Goal: Task Accomplishment & Management: Manage account settings

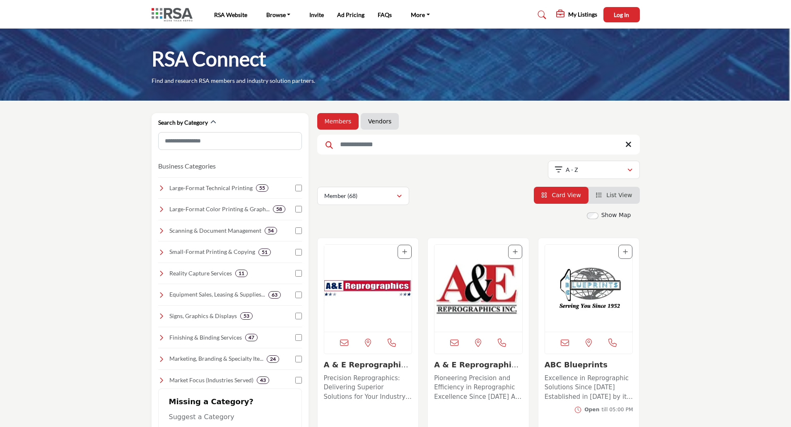
click at [170, 13] on img at bounding box center [174, 15] width 45 height 14
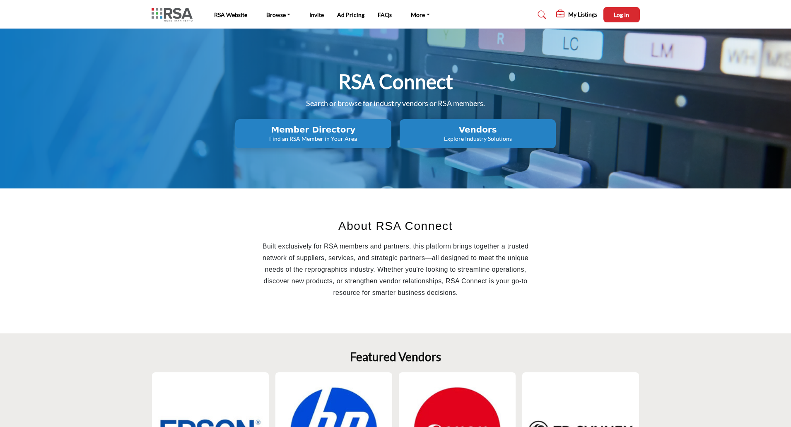
click at [334, 135] on p "Find an RSA Member in Your Area" at bounding box center [313, 139] width 151 height 8
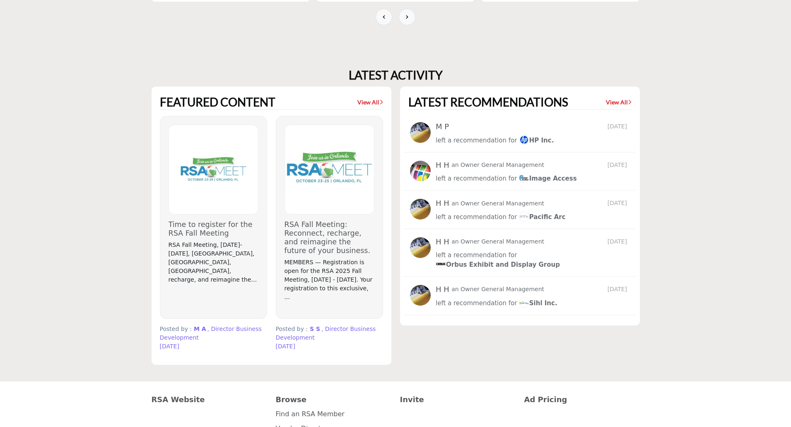
scroll to position [704, 0]
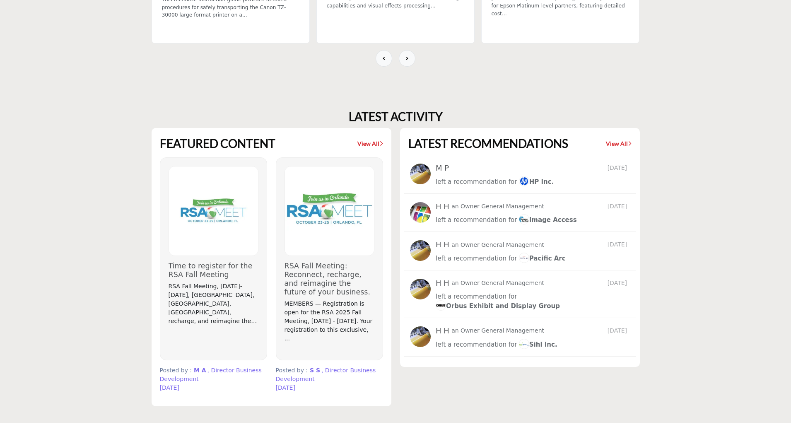
click at [790, 287] on section "LATEST ACTIVITY FEATURED CONTENT View All" at bounding box center [395, 258] width 791 height 330
drag, startPoint x: 790, startPoint y: 287, endPoint x: 794, endPoint y: 229, distance: 58.5
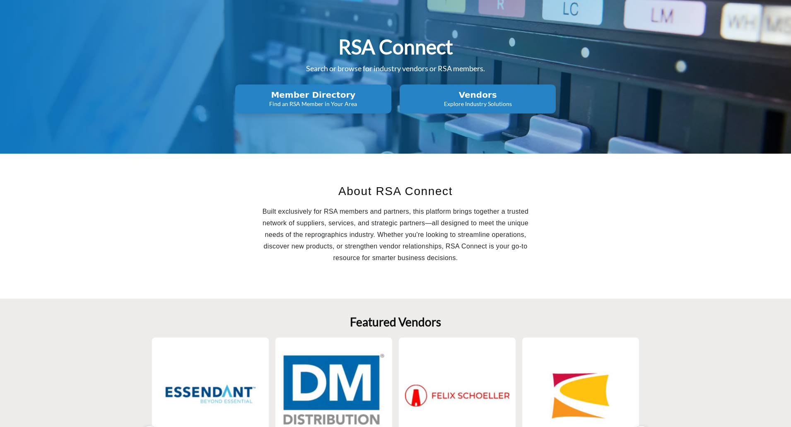
scroll to position [0, 0]
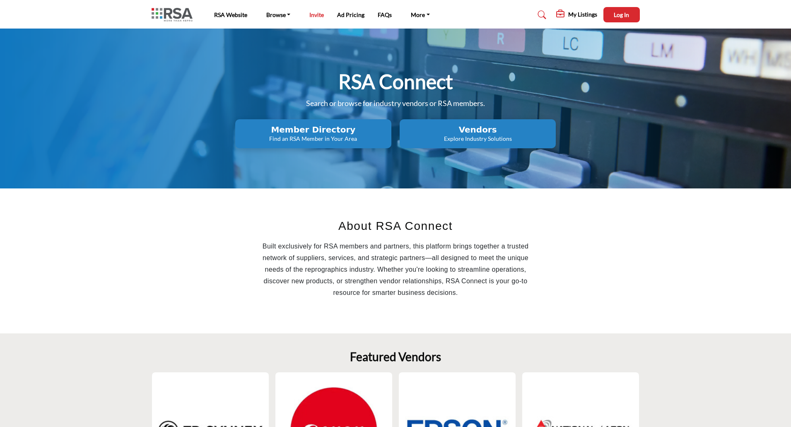
click at [315, 16] on link "Invite" at bounding box center [316, 14] width 14 height 7
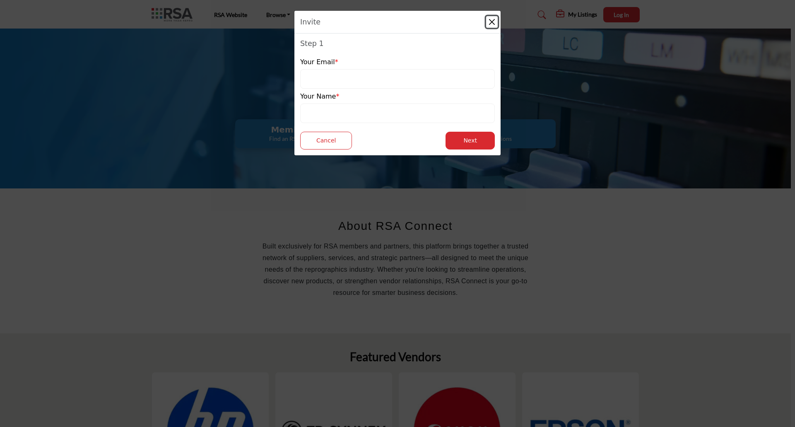
click at [494, 21] on button "Close" at bounding box center [492, 22] width 12 height 12
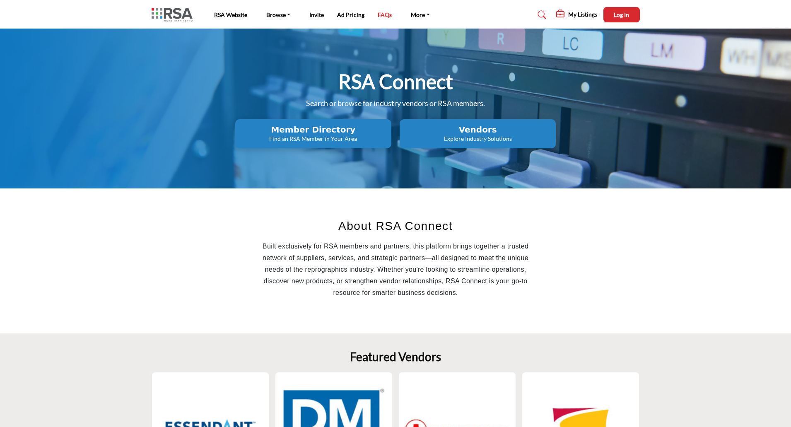
click at [384, 14] on link "FAQs" at bounding box center [385, 14] width 14 height 7
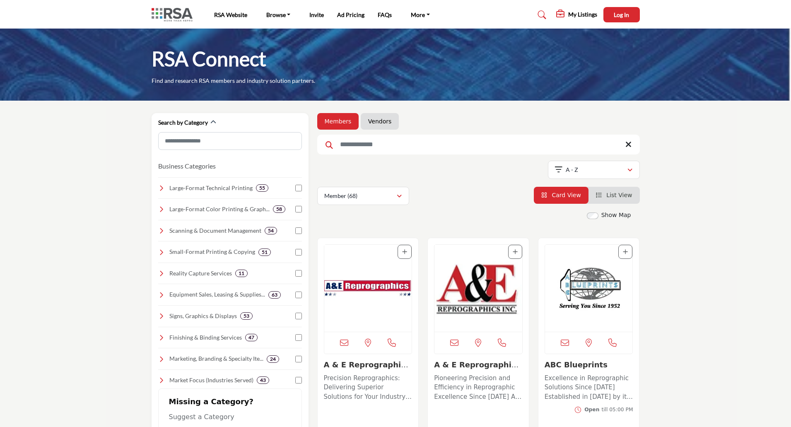
click at [608, 192] on link "List View" at bounding box center [614, 195] width 36 height 7
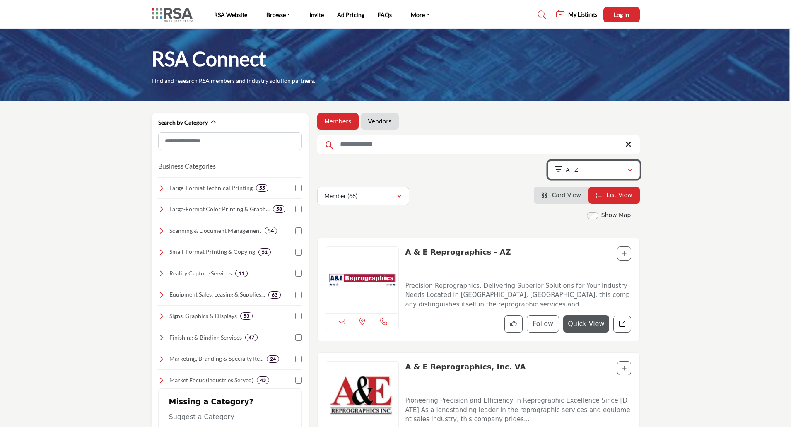
click at [602, 174] on div "A - Z" at bounding box center [591, 170] width 72 height 10
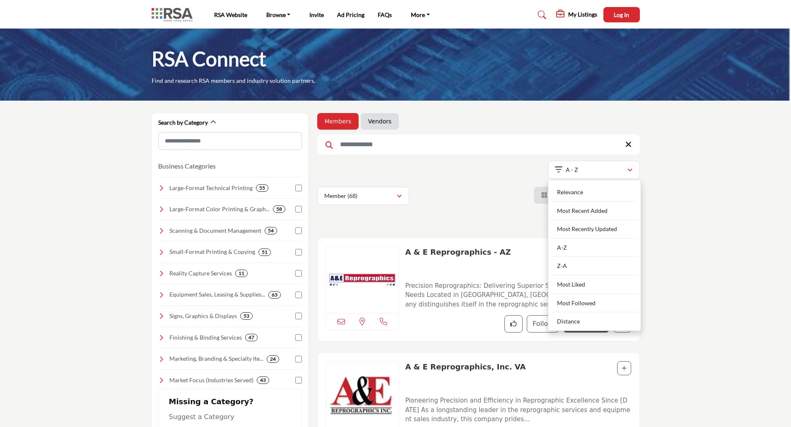
click at [468, 201] on div "Member (68) Member (68) Products (0)" at bounding box center [478, 196] width 323 height 18
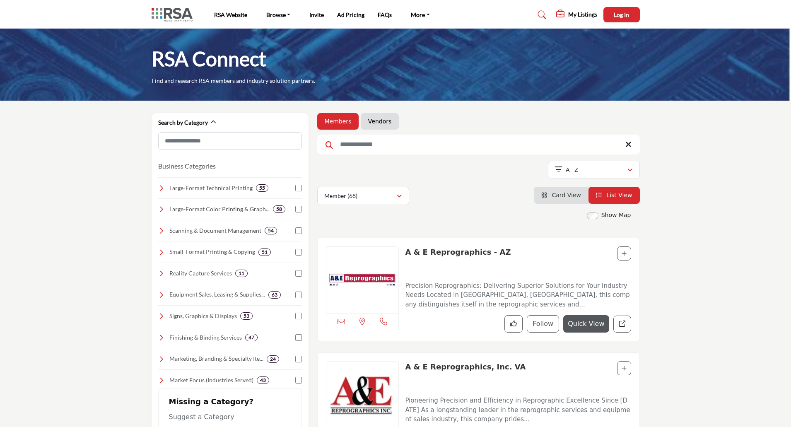
scroll to position [41, 0]
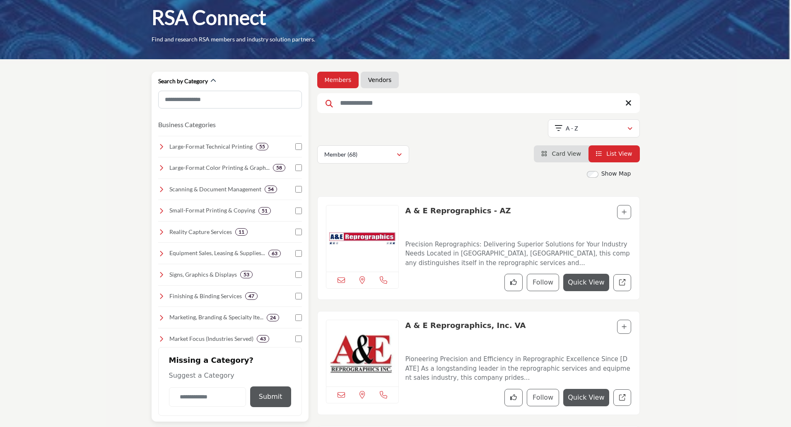
click at [159, 233] on icon at bounding box center [161, 232] width 7 height 7
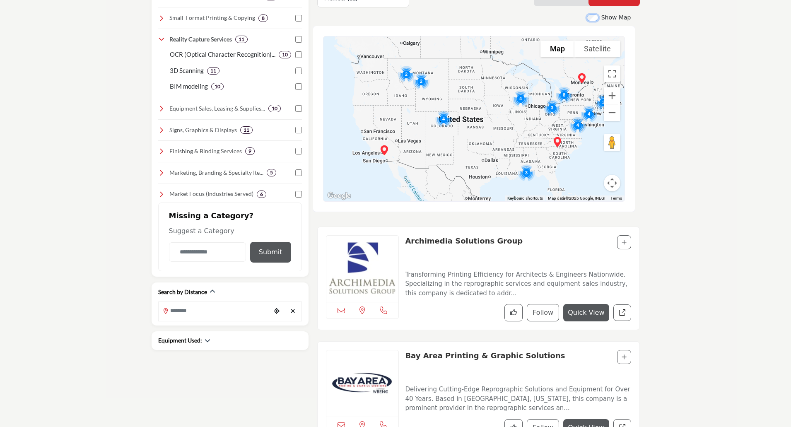
scroll to position [248, 0]
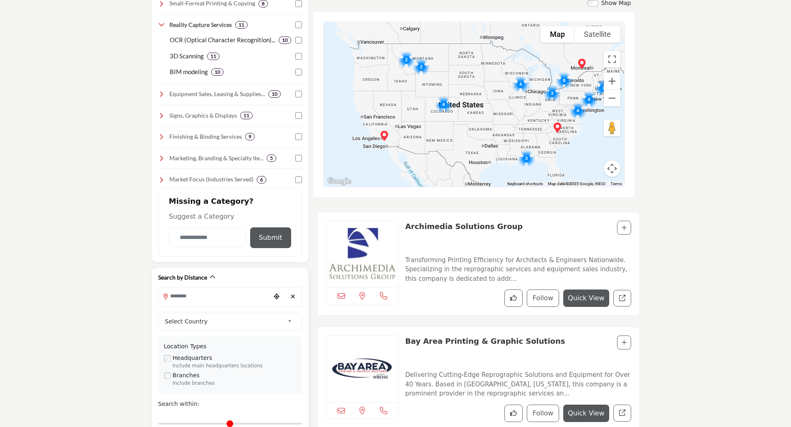
click at [217, 299] on input "Search Location" at bounding box center [215, 296] width 112 height 16
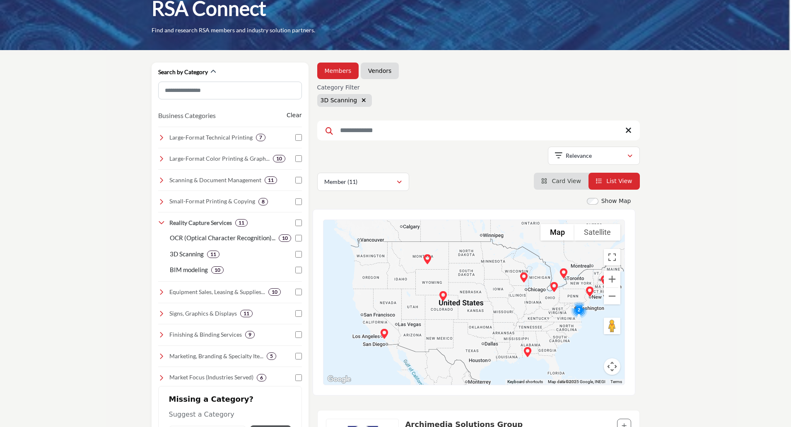
scroll to position [41, 0]
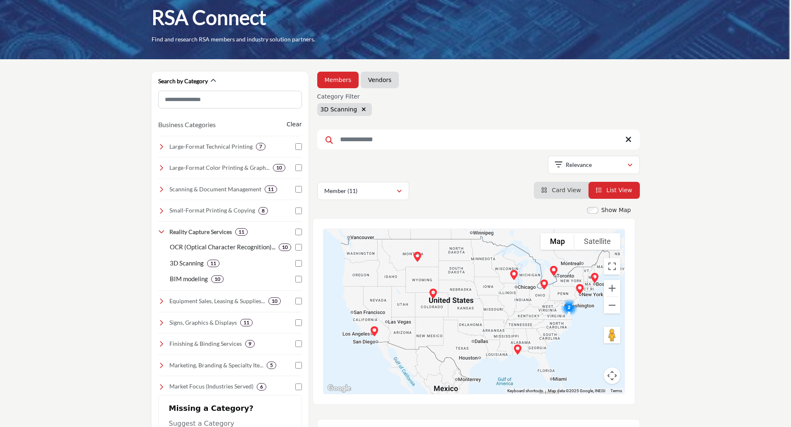
drag, startPoint x: 506, startPoint y: 318, endPoint x: 510, endPoint y: 242, distance: 75.4
click at [510, 242] on div at bounding box center [473, 311] width 301 height 165
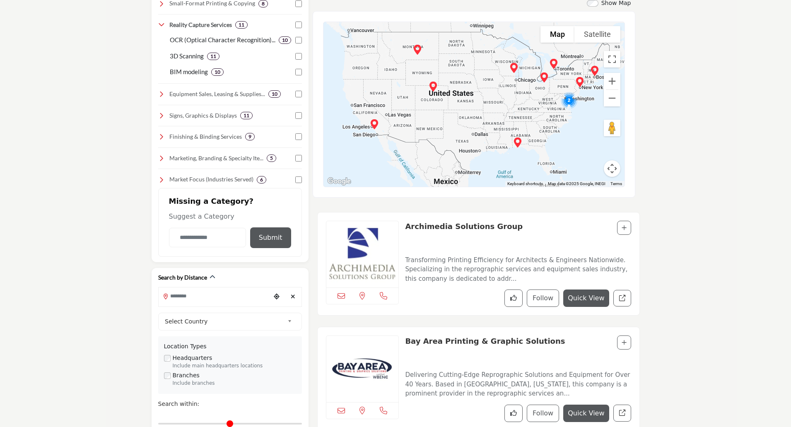
scroll to position [331, 0]
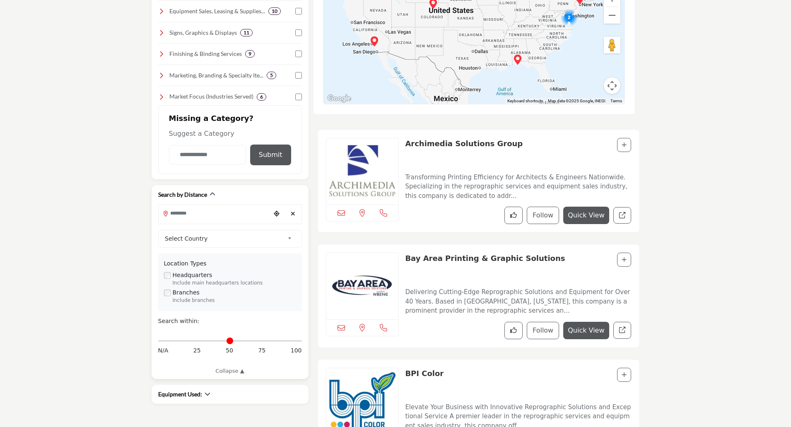
click at [212, 212] on input "Search Location" at bounding box center [215, 213] width 112 height 16
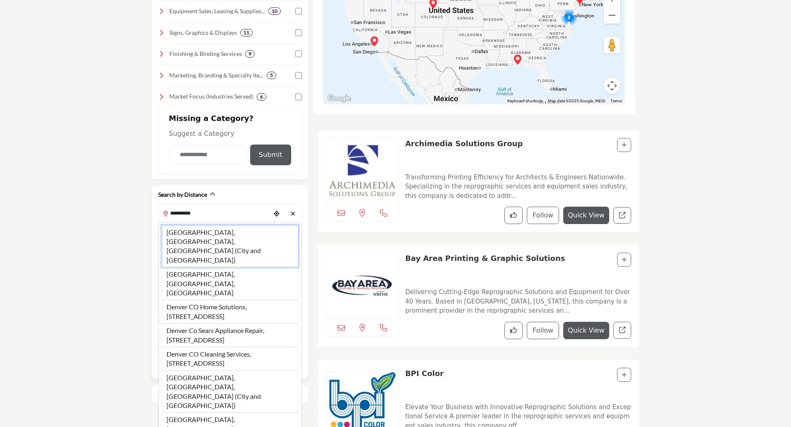
click at [213, 237] on li "Denver, CO, USA (City and County of Denver)" at bounding box center [230, 246] width 136 height 42
type input "**********"
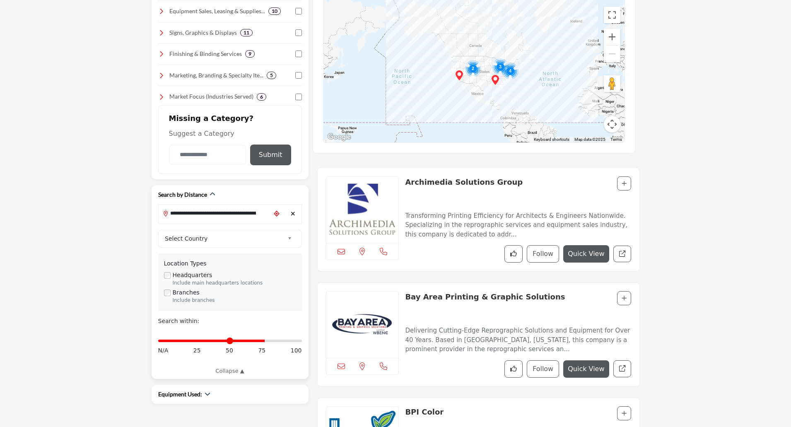
drag, startPoint x: 161, startPoint y: 342, endPoint x: 263, endPoint y: 343, distance: 102.3
click at [263, 342] on input "Distance in miles" at bounding box center [230, 341] width 144 height 2
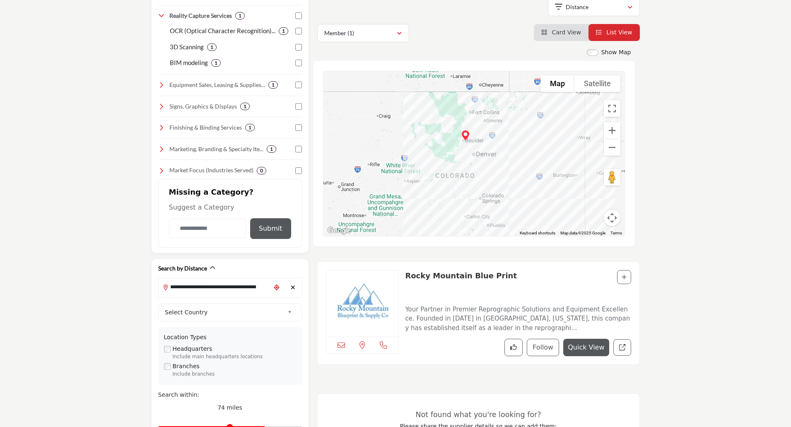
scroll to position [290, 0]
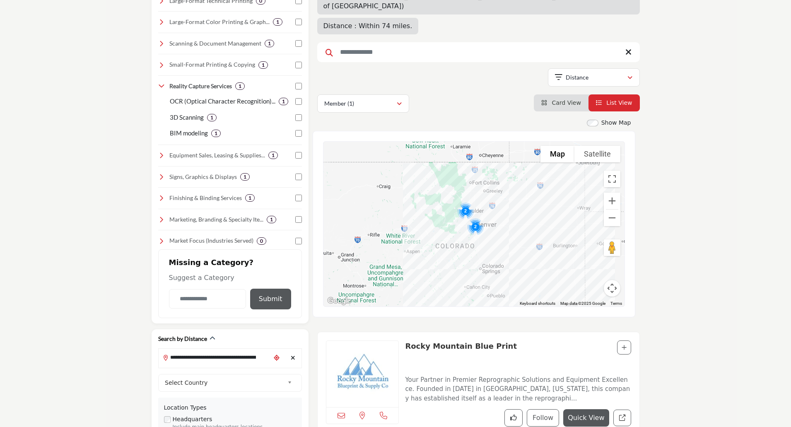
scroll to position [166, 0]
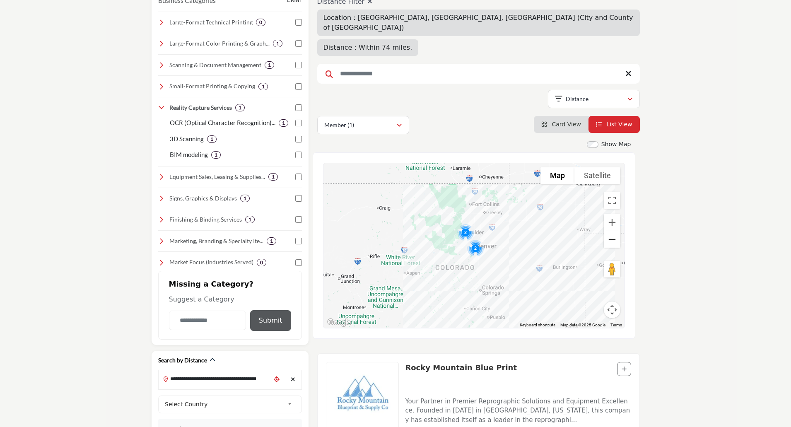
click at [615, 231] on button "Zoom out" at bounding box center [612, 239] width 17 height 17
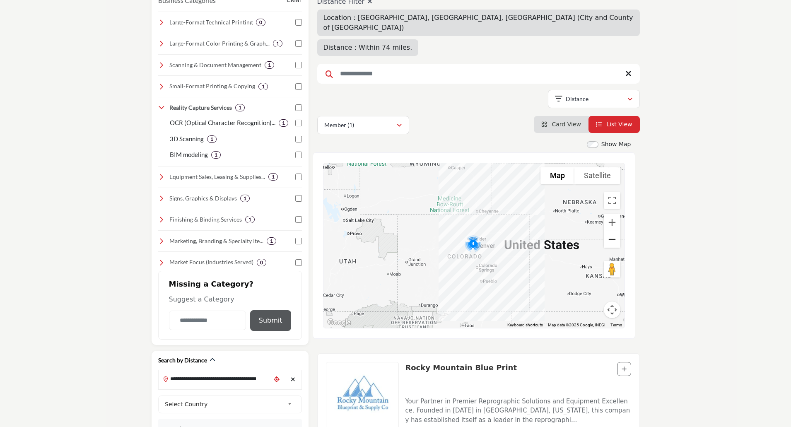
click at [615, 231] on button "Zoom out" at bounding box center [612, 239] width 17 height 17
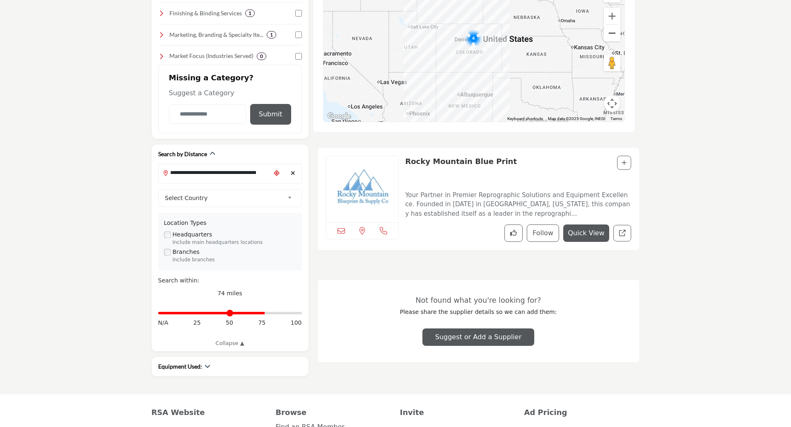
scroll to position [373, 0]
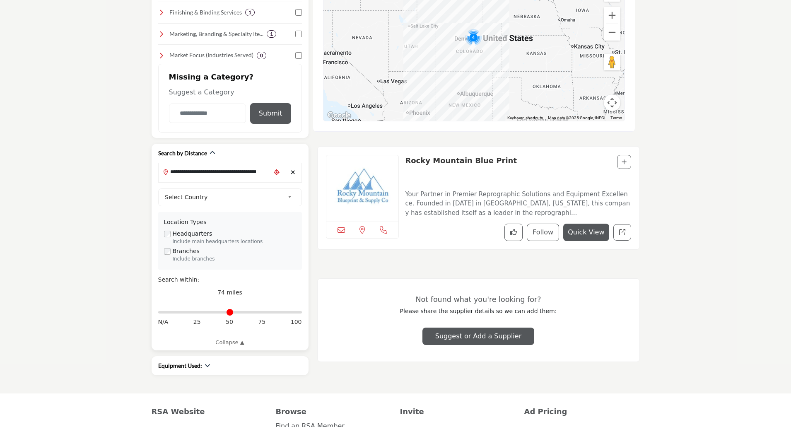
drag, startPoint x: 264, startPoint y: 315, endPoint x: 141, endPoint y: 327, distance: 123.2
type input "*"
click at [158, 313] on input "Distance in miles" at bounding box center [230, 312] width 144 height 2
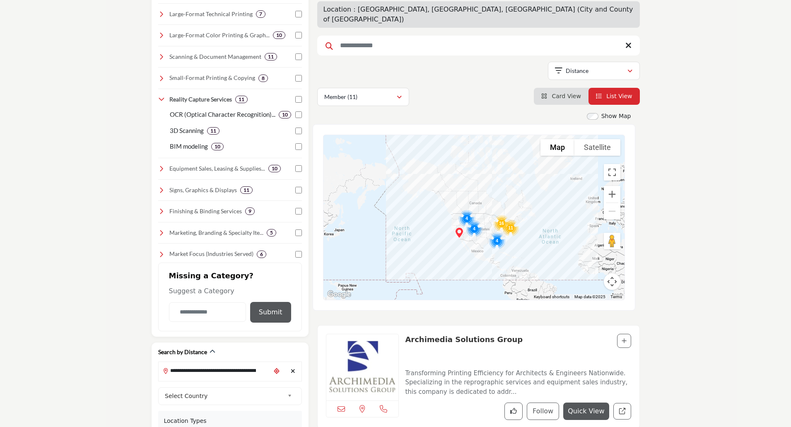
scroll to position [124, 0]
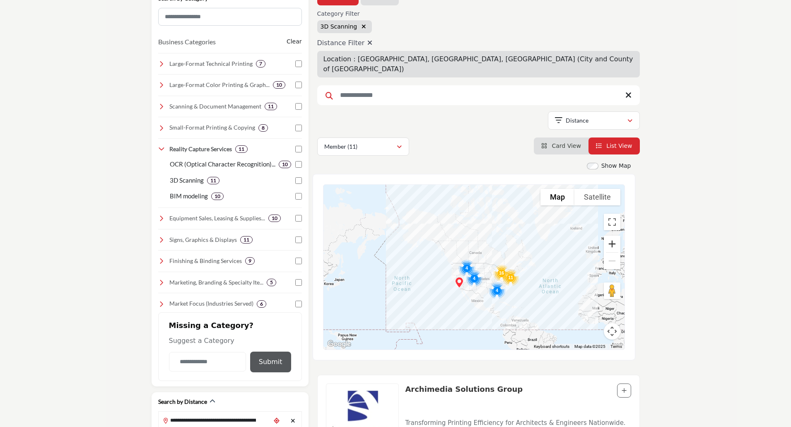
click at [613, 236] on button "Zoom in" at bounding box center [612, 244] width 17 height 17
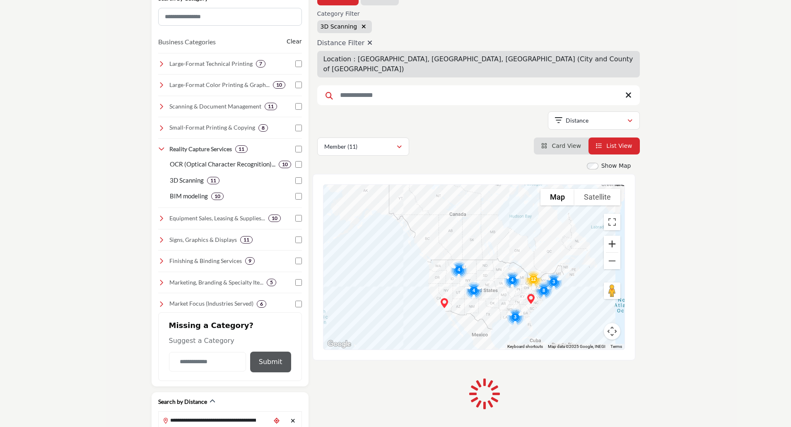
click at [613, 236] on button "Zoom in" at bounding box center [612, 244] width 17 height 17
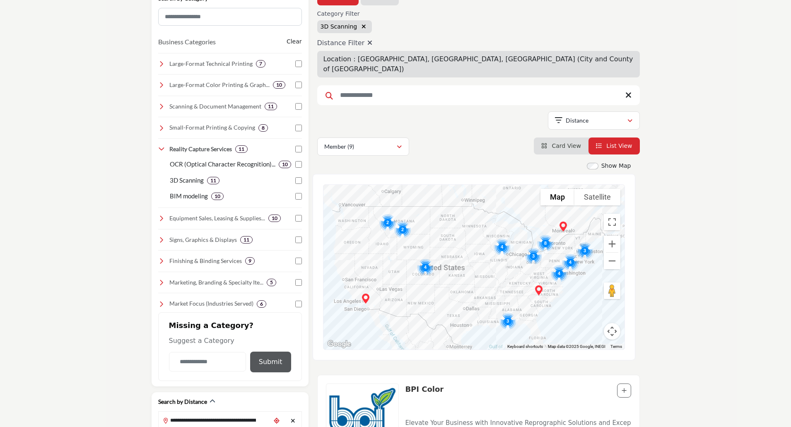
drag, startPoint x: 498, startPoint y: 286, endPoint x: 448, endPoint y: 240, distance: 67.7
click at [448, 240] on div at bounding box center [473, 267] width 301 height 165
click at [403, 220] on img "Cluster of 2 locations (1 HQ, 1 Branches)\aClick to view companies" at bounding box center [402, 229] width 23 height 23
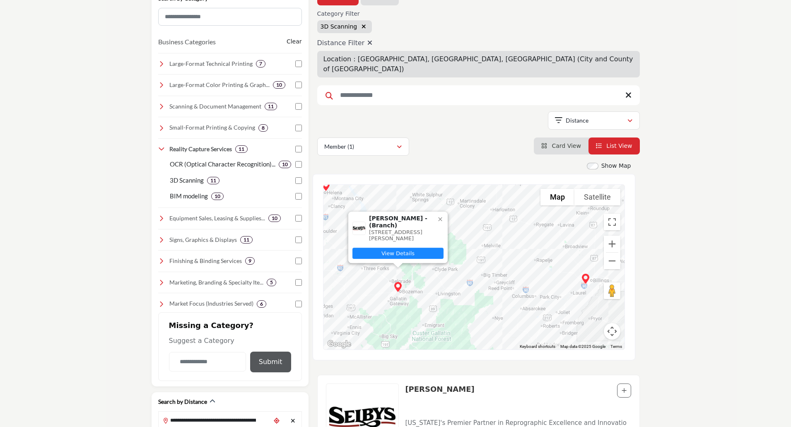
click at [400, 248] on link "View Details" at bounding box center [397, 253] width 91 height 11
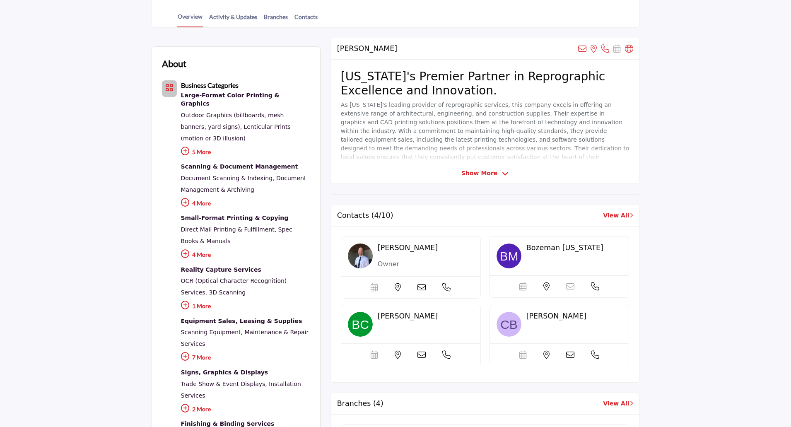
scroll to position [166, 0]
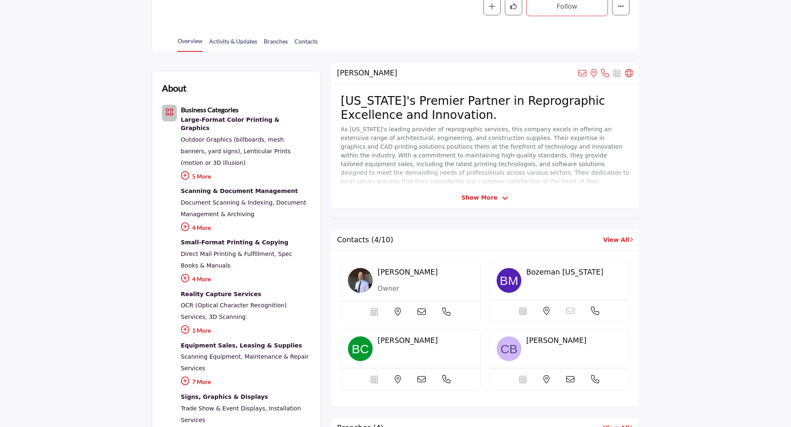
click at [615, 241] on link "View All" at bounding box center [618, 240] width 30 height 9
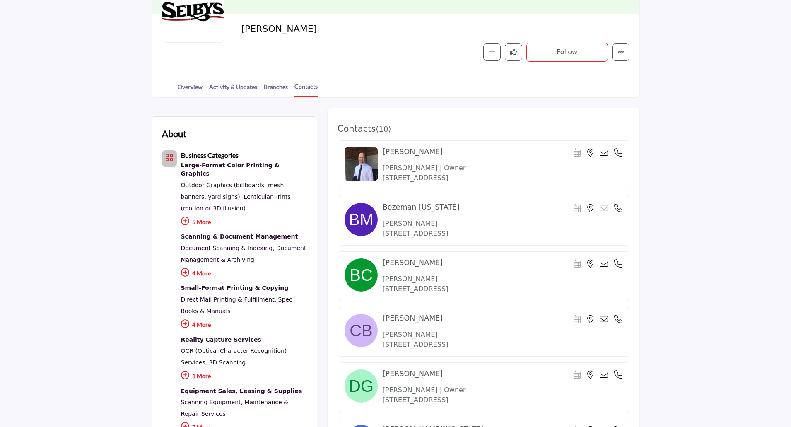
scroll to position [124, 0]
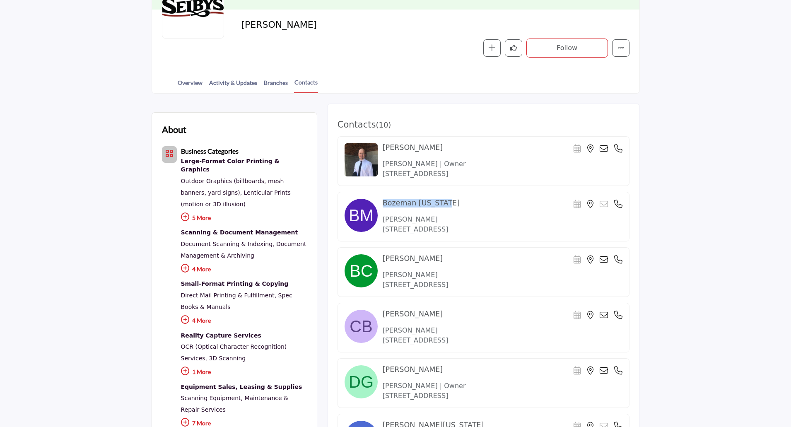
drag, startPoint x: 379, startPoint y: 203, endPoint x: 486, endPoint y: 194, distance: 107.2
click at [486, 194] on div "Bozeman Montana Scheduler URL is currently unavailable for this contact." at bounding box center [483, 217] width 292 height 50
click at [267, 81] on link "Branches" at bounding box center [275, 85] width 25 height 14
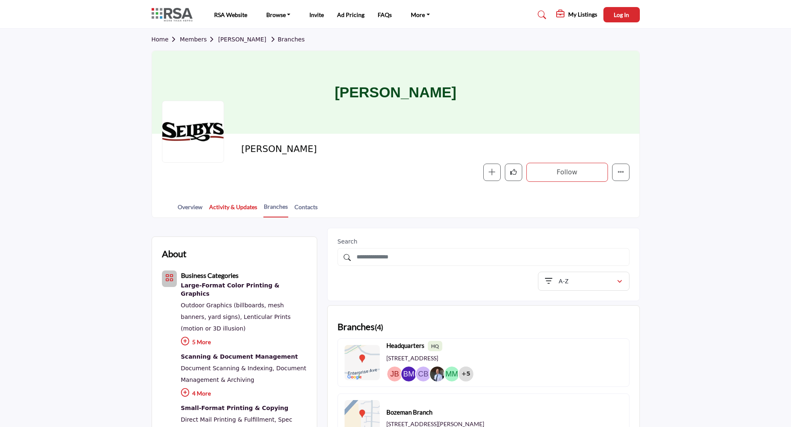
click at [217, 207] on link "Activity & Updates" at bounding box center [233, 209] width 49 height 14
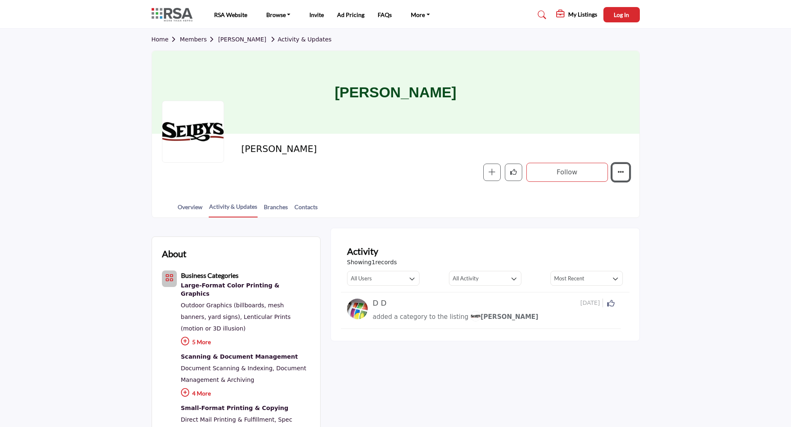
click at [618, 171] on icon "More details" at bounding box center [620, 171] width 7 height 7
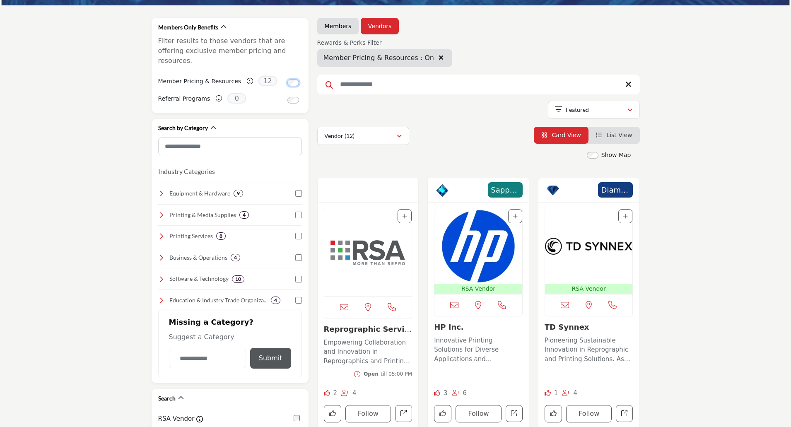
scroll to position [166, 0]
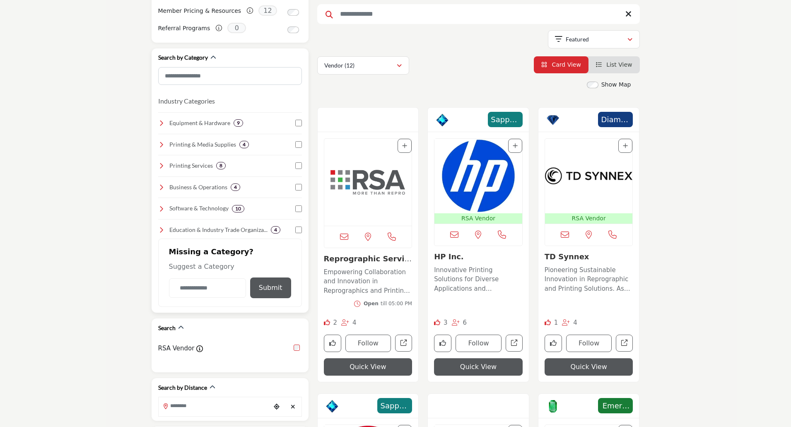
click at [159, 120] on icon at bounding box center [161, 123] width 7 height 7
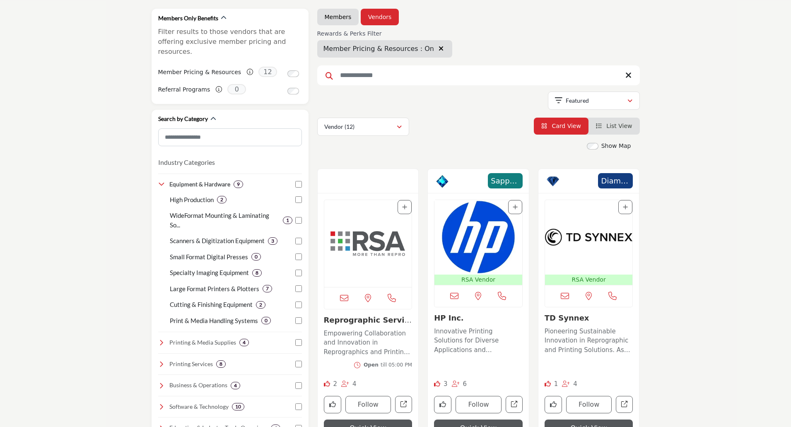
scroll to position [83, 0]
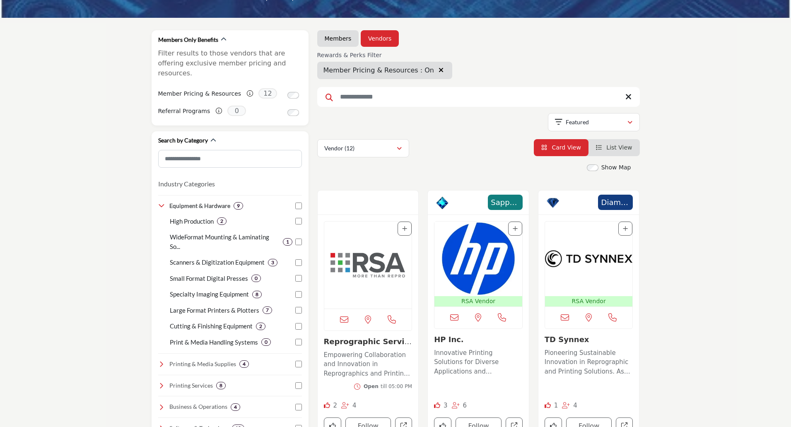
click at [611, 173] on div "Show Map Map is currently hidden. Toggle the switch above to show the map. No m…" at bounding box center [474, 169] width 323 height 12
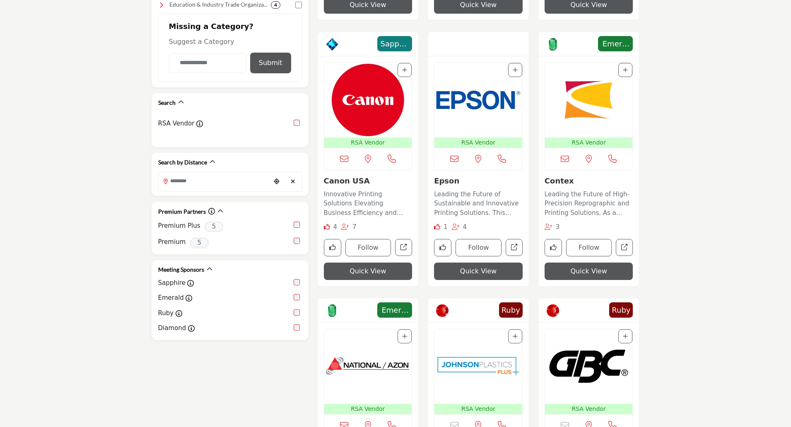
scroll to position [538, 0]
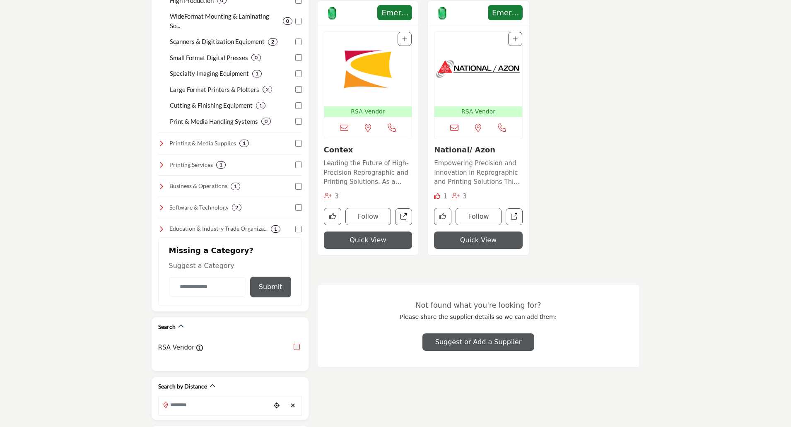
scroll to position [455, 0]
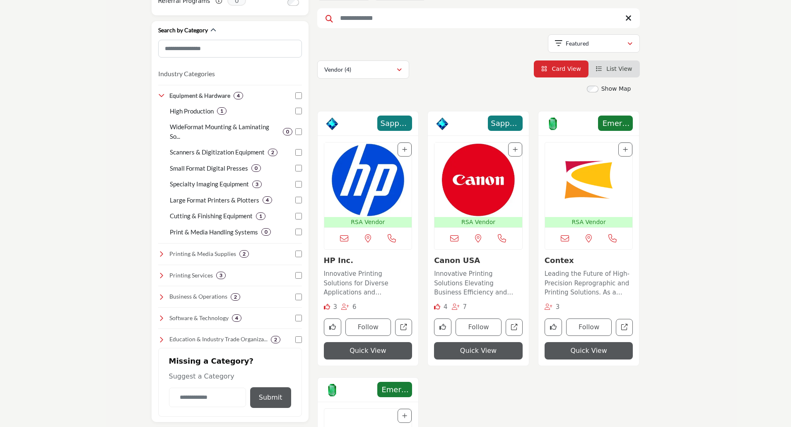
scroll to position [207, 0]
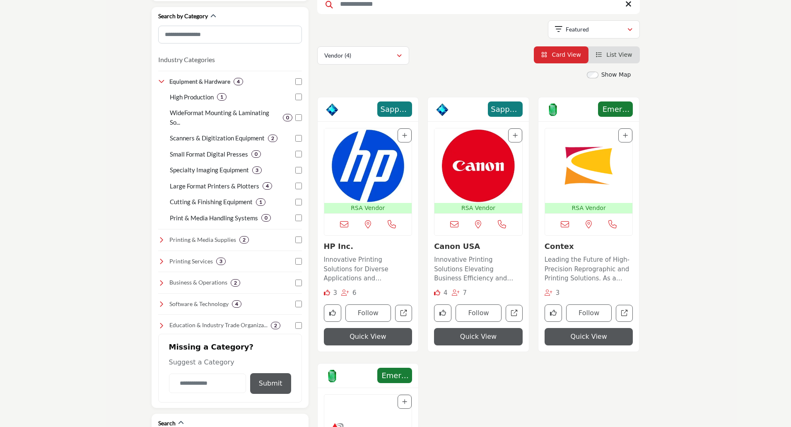
click at [477, 176] on img "Open Listing in new tab" at bounding box center [478, 165] width 88 height 75
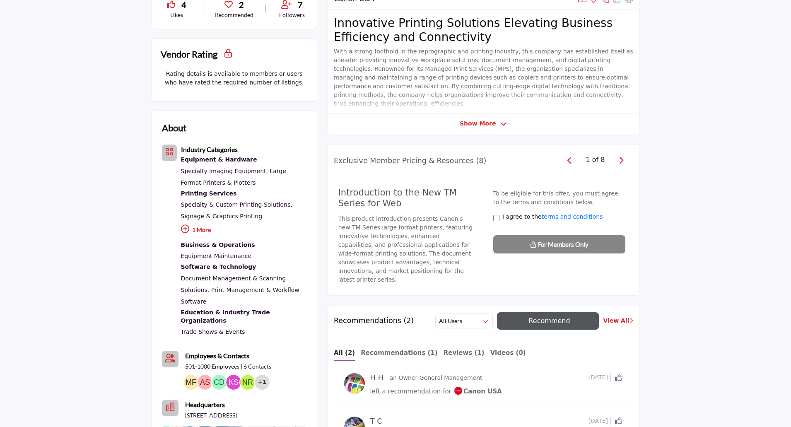
scroll to position [248, 0]
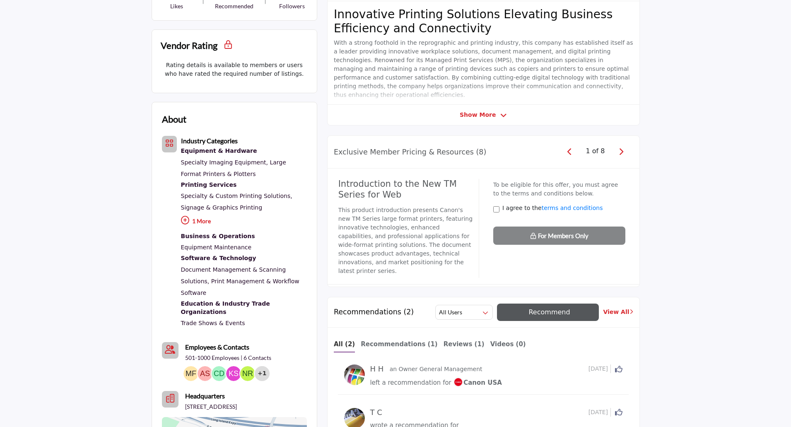
click at [621, 152] on icon "button" at bounding box center [621, 151] width 5 height 7
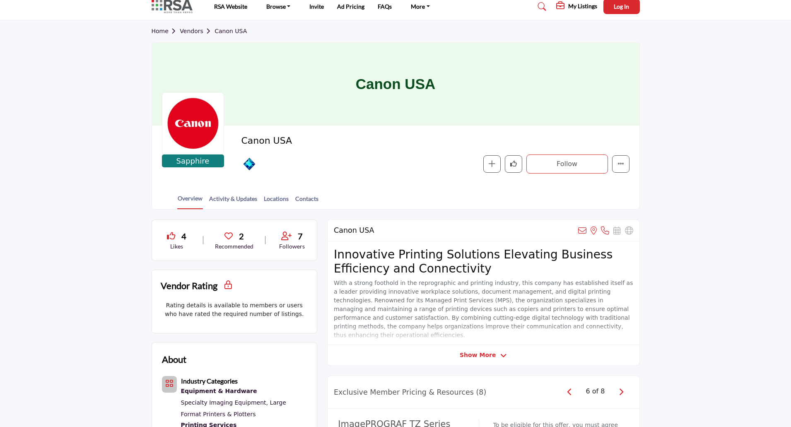
scroll to position [0, 0]
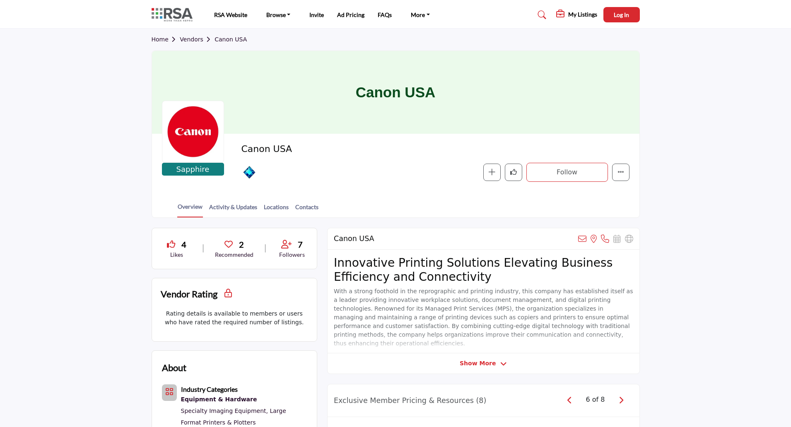
click at [172, 16] on img at bounding box center [174, 15] width 45 height 14
click at [300, 205] on link "Contacts" at bounding box center [307, 209] width 24 height 14
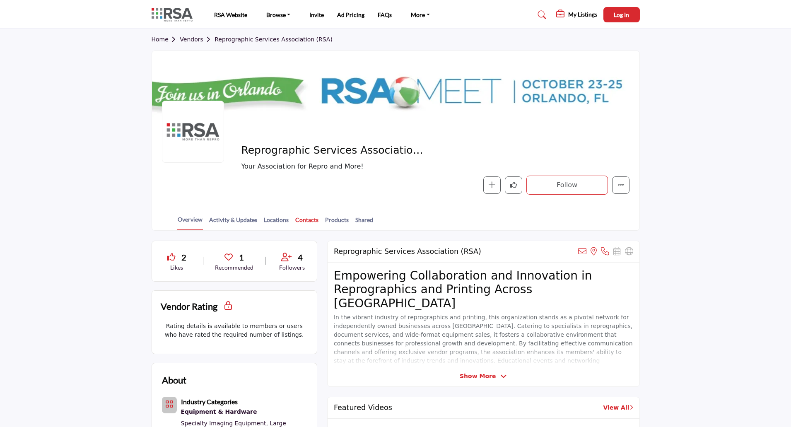
click at [301, 221] on link "Contacts" at bounding box center [307, 222] width 24 height 14
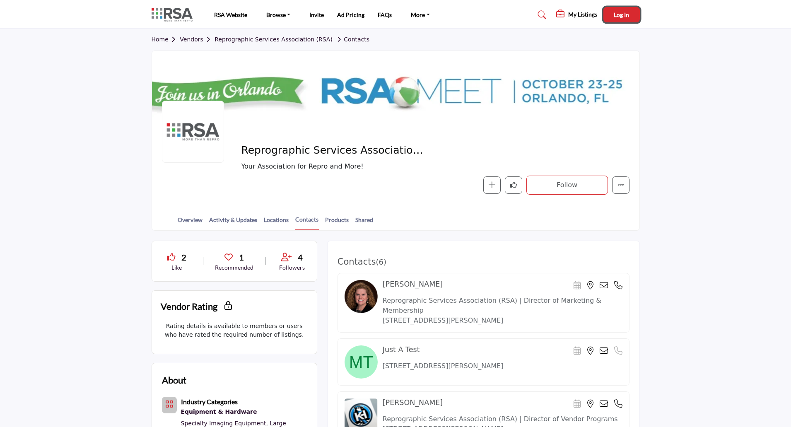
click at [622, 8] on button "Log In" at bounding box center [621, 14] width 36 height 15
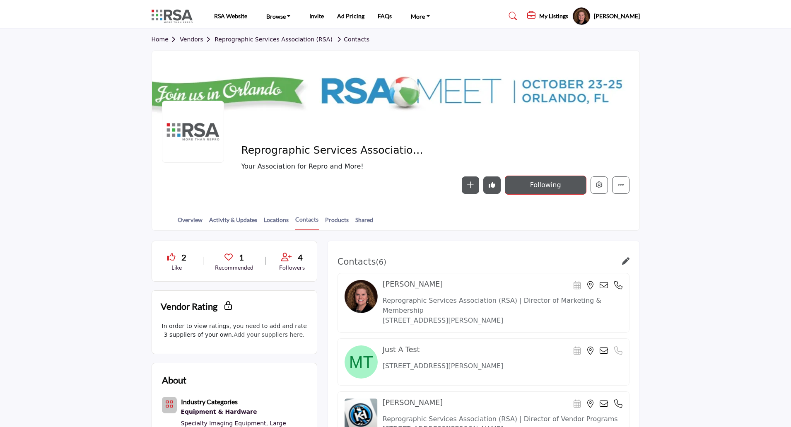
click at [600, 20] on h5 "[PERSON_NAME]" at bounding box center [617, 16] width 46 height 8
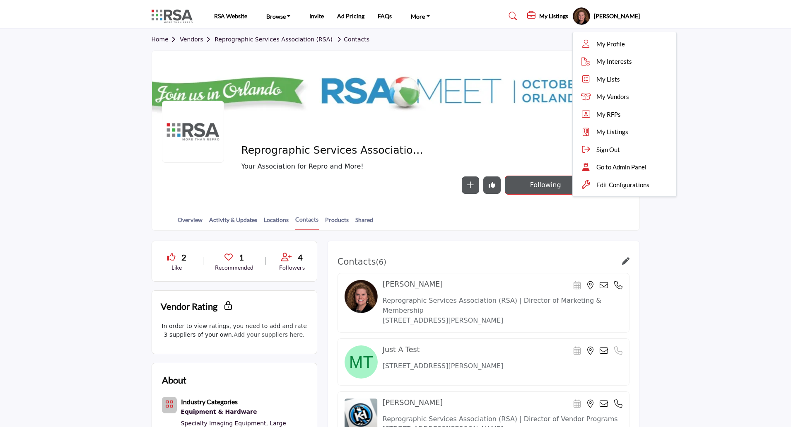
click at [539, 15] on h5 "My Listings" at bounding box center [553, 15] width 29 height 7
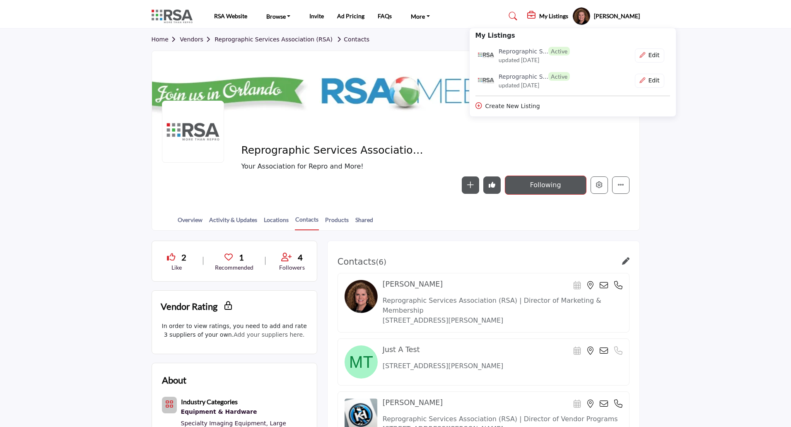
click at [691, 185] on section "Home Vendors Reprographic Services Association (RSA) Contacts Reprographic Serv…" at bounding box center [395, 130] width 791 height 202
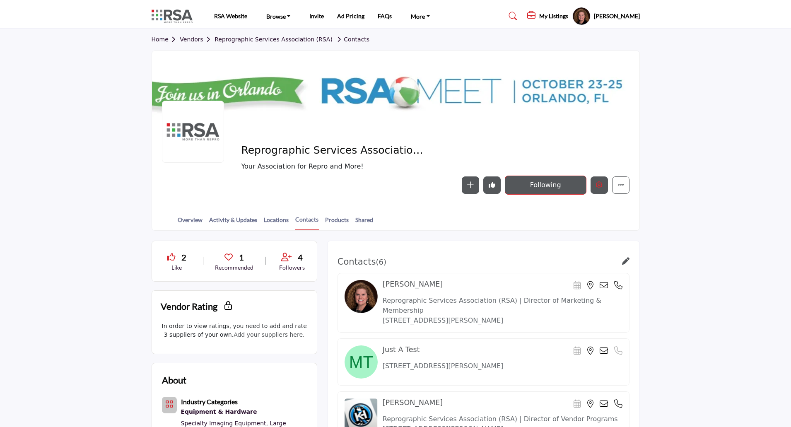
click at [597, 188] on icon "Edit company" at bounding box center [599, 184] width 7 height 7
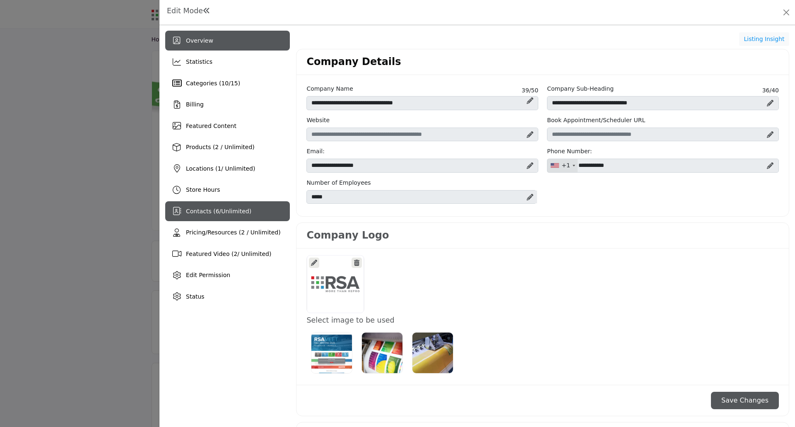
click at [215, 212] on span "Contacts ( 6 / Unlimited )" at bounding box center [218, 211] width 65 height 7
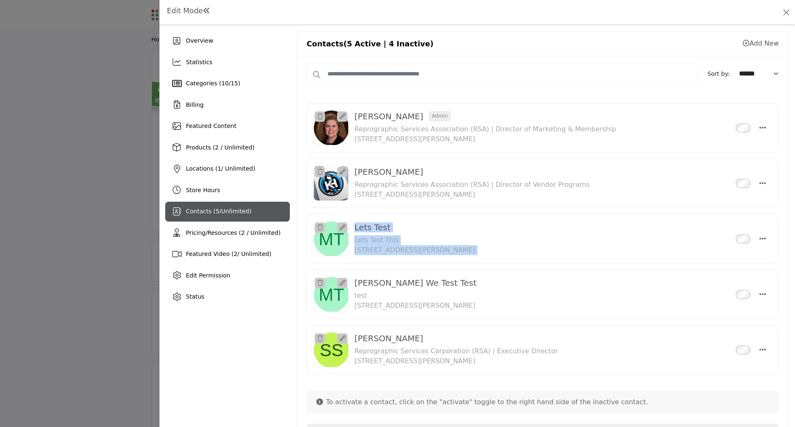
drag, startPoint x: 340, startPoint y: 222, endPoint x: 361, endPoint y: 327, distance: 107.2
click at [352, 312] on div "Mary Beth Armbruster Admin Inactive Reprographic Services Association (RSA) | D…" at bounding box center [542, 242] width 472 height 286
click at [501, 90] on div "Sort by: ****** ****** ********* We couldn't find anything matching your search…" at bounding box center [542, 360] width 472 height 595
click at [743, 46] on icon at bounding box center [746, 43] width 7 height 7
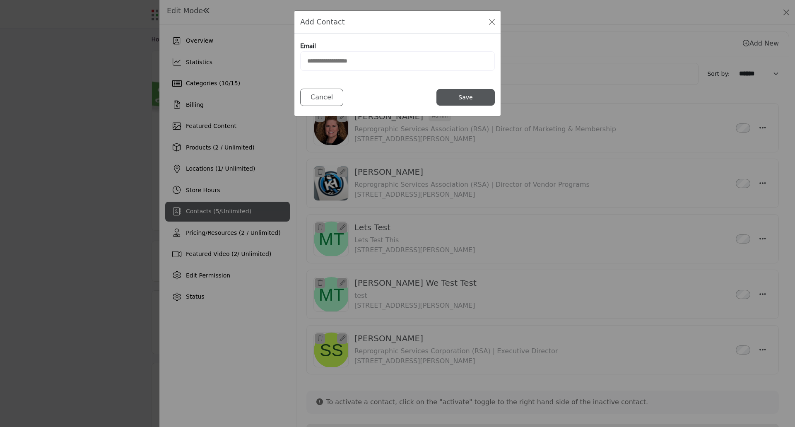
click at [350, 60] on input "email" at bounding box center [397, 60] width 195 height 19
type input "**********"
click at [471, 101] on button "Save" at bounding box center [465, 97] width 58 height 17
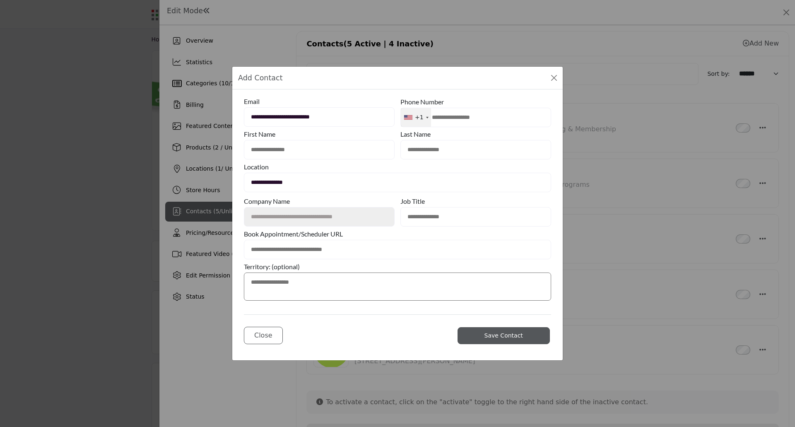
click at [281, 149] on input "text" at bounding box center [319, 149] width 151 height 19
type input "**********"
type input "*"
type input "****"
click at [449, 252] on input "text" at bounding box center [397, 249] width 307 height 19
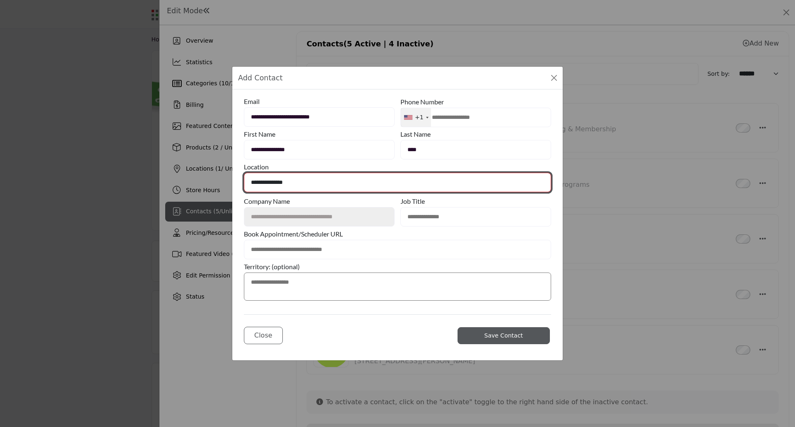
click at [300, 181] on select "**********" at bounding box center [397, 182] width 307 height 19
select select "**********"
click at [244, 173] on select "**********" at bounding box center [397, 182] width 307 height 19
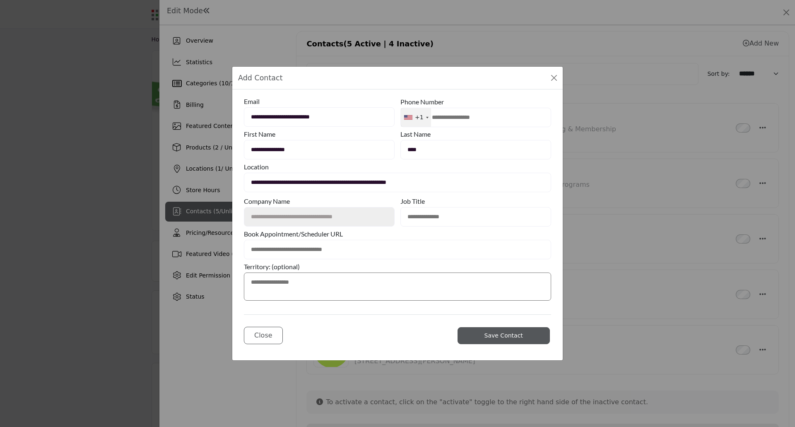
click at [427, 215] on input "text" at bounding box center [475, 216] width 151 height 19
type input "**********"
click at [301, 252] on input "text" at bounding box center [397, 249] width 307 height 19
click at [307, 281] on textarea at bounding box center [397, 286] width 307 height 28
type textarea "**********"
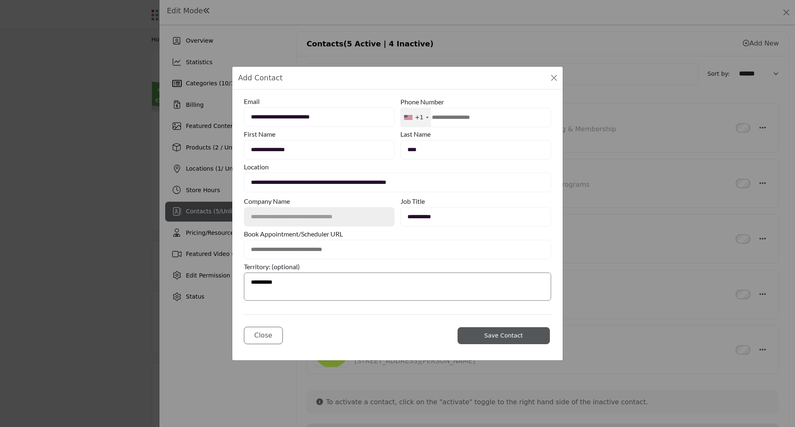
click at [511, 330] on button "Save Contact" at bounding box center [503, 335] width 92 height 17
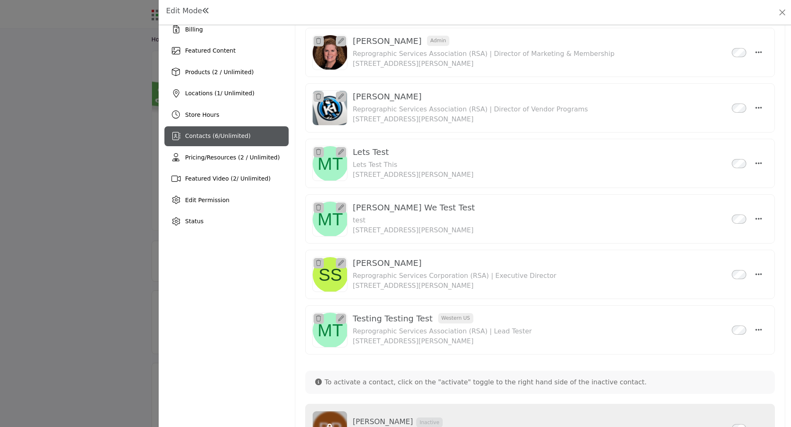
scroll to position [124, 0]
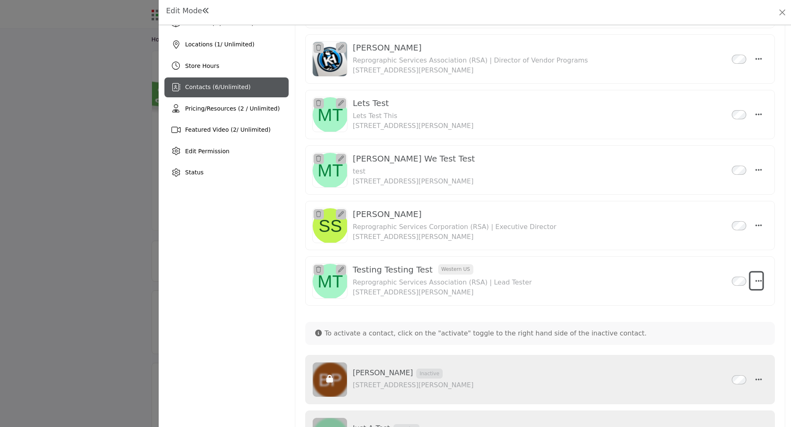
click at [756, 280] on icon "Select Droddown options" at bounding box center [758, 280] width 7 height 7
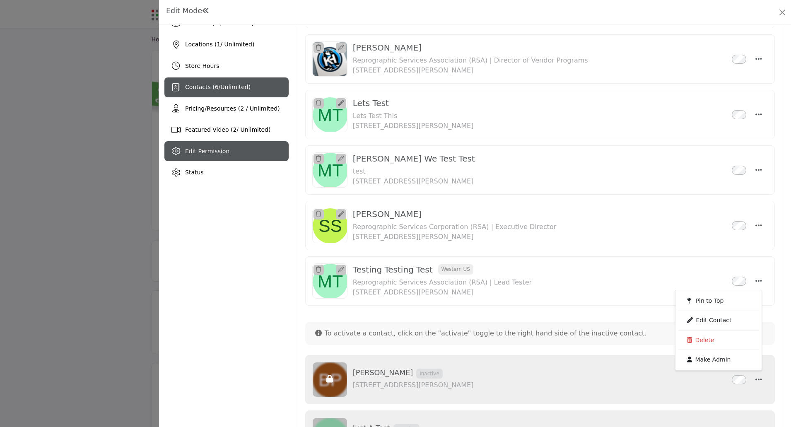
click at [206, 151] on span "Edit Permission" at bounding box center [207, 151] width 44 height 7
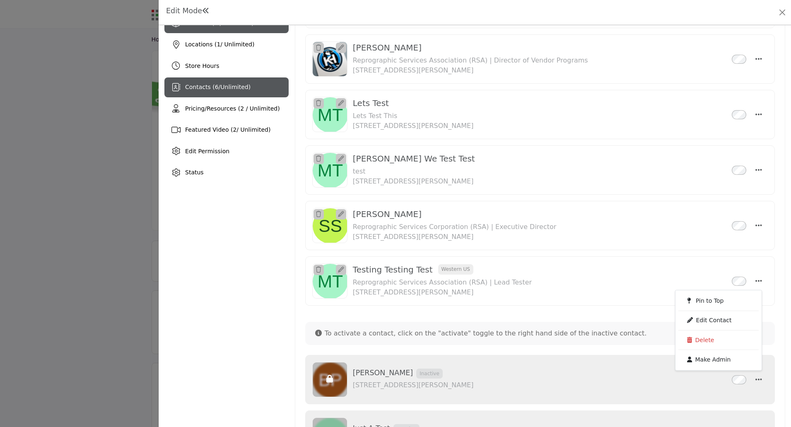
scroll to position [0, 0]
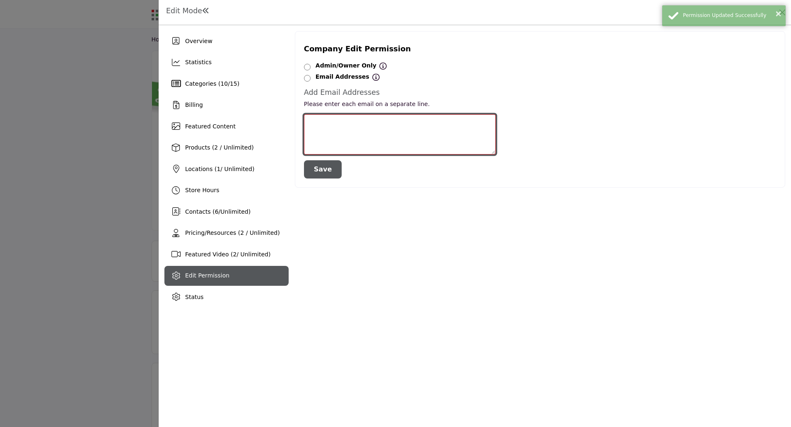
click at [327, 120] on textarea at bounding box center [400, 134] width 192 height 40
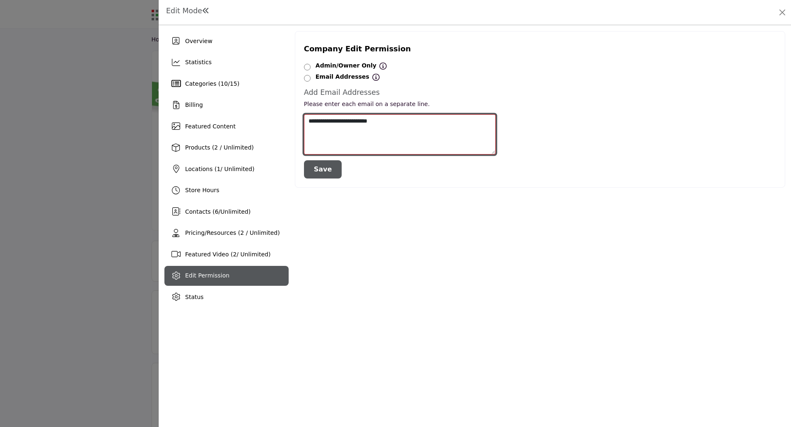
type textarea "**********"
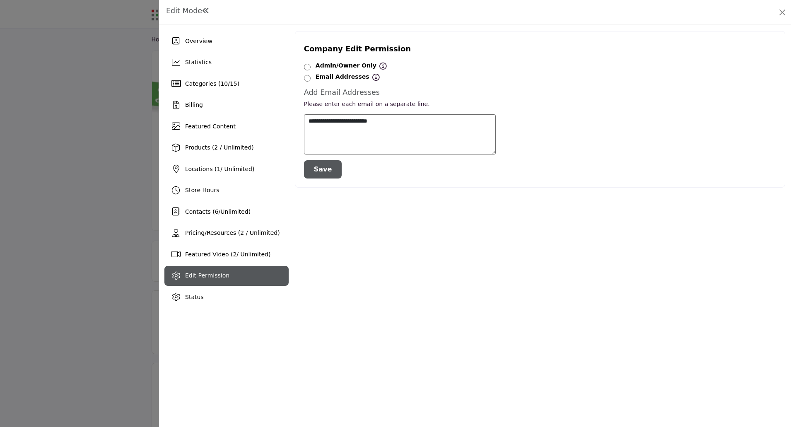
click at [317, 169] on button "Save" at bounding box center [323, 169] width 38 height 18
click at [317, 173] on button "Save" at bounding box center [323, 169] width 38 height 18
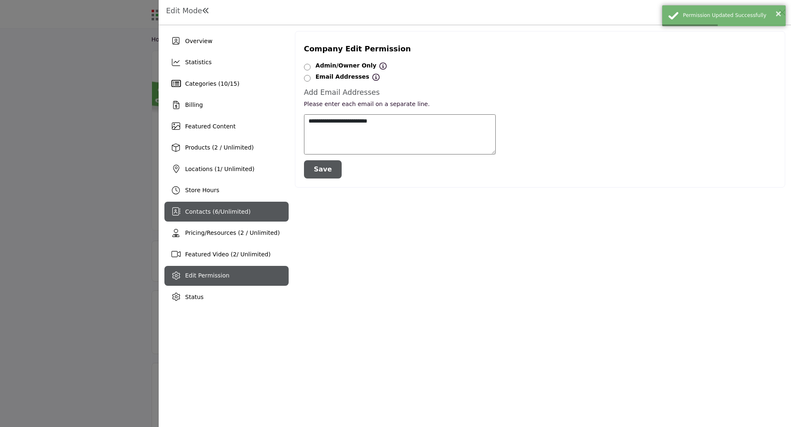
click at [199, 210] on span "Contacts ( 6 / Unlimited )" at bounding box center [217, 211] width 65 height 7
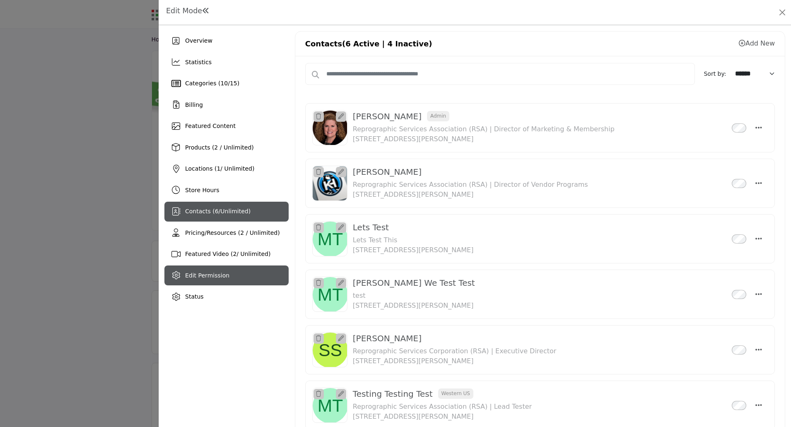
click at [209, 277] on span "Edit Permission" at bounding box center [207, 275] width 44 height 7
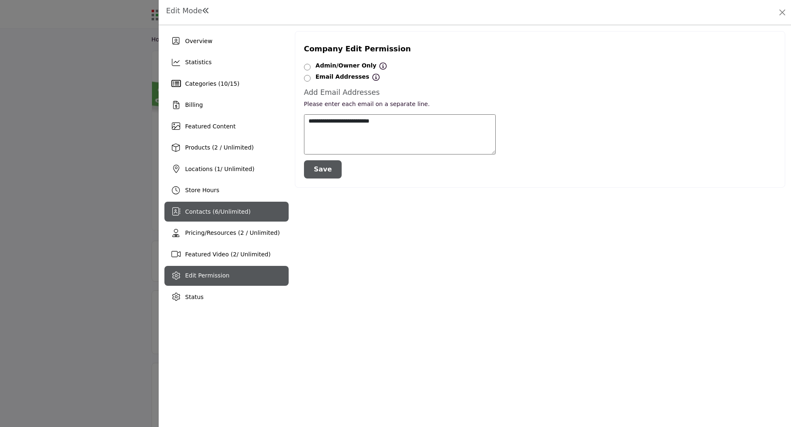
click at [197, 216] on div "Contacts ( 6 / Unlimited )" at bounding box center [226, 212] width 124 height 20
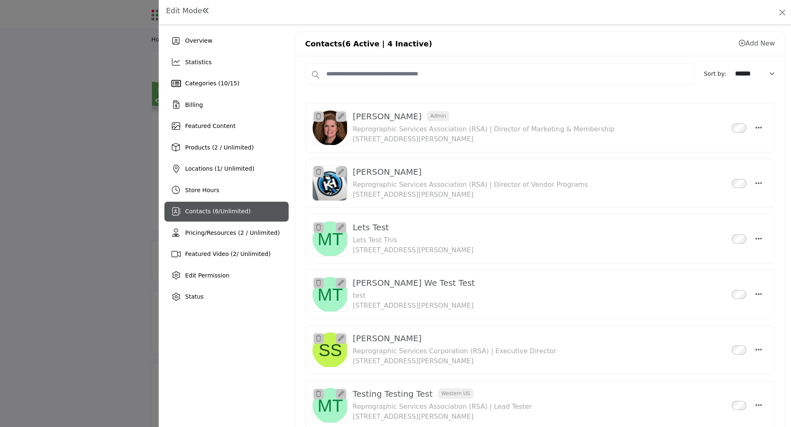
click at [739, 43] on icon at bounding box center [742, 43] width 7 height 7
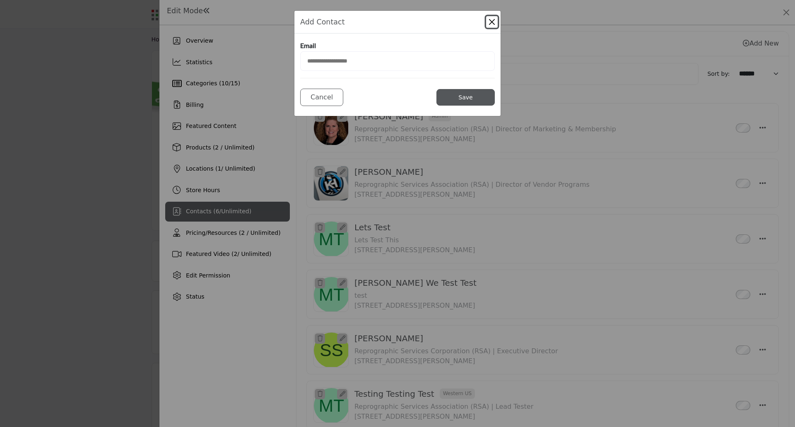
click at [492, 23] on button "Close Modal" at bounding box center [492, 22] width 12 height 12
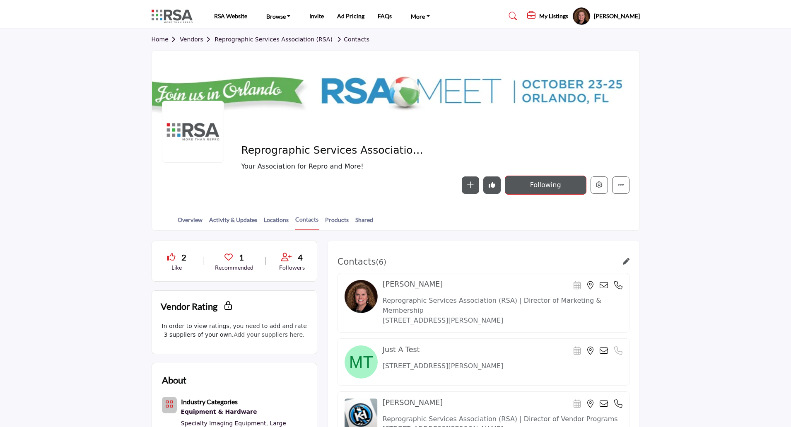
click at [101, 330] on div at bounding box center [395, 213] width 791 height 427
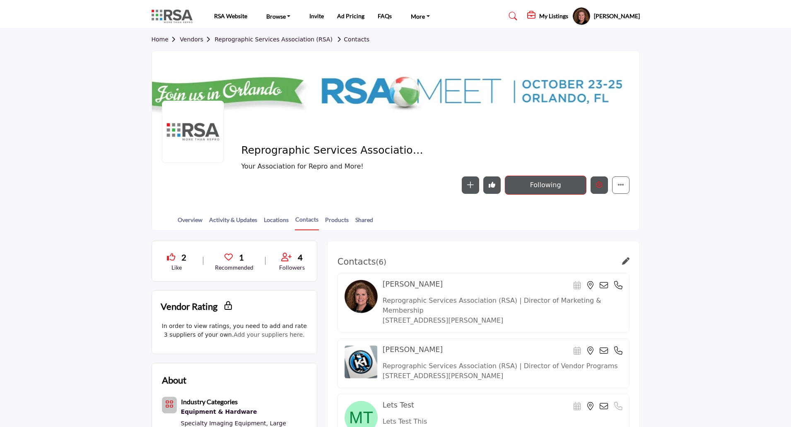
click at [597, 188] on icon "Edit company" at bounding box center [599, 184] width 7 height 7
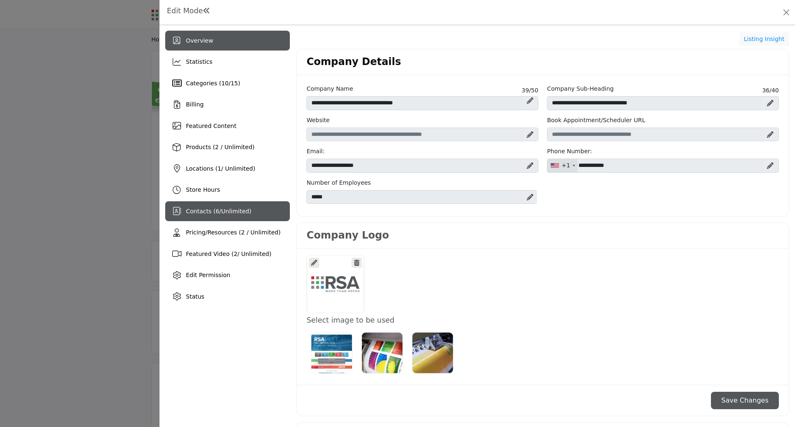
click at [216, 213] on span "6" at bounding box center [218, 211] width 4 height 7
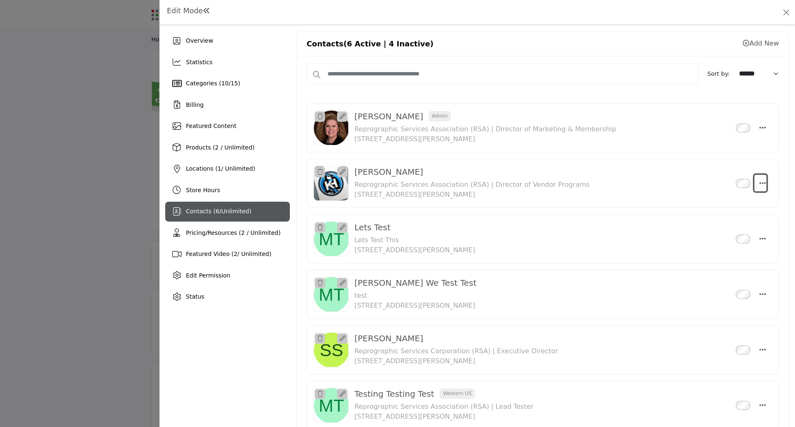
click at [759, 183] on icon "Select Droddown options" at bounding box center [762, 182] width 7 height 7
click at [720, 218] on link "Edit Contact" at bounding box center [722, 222] width 80 height 15
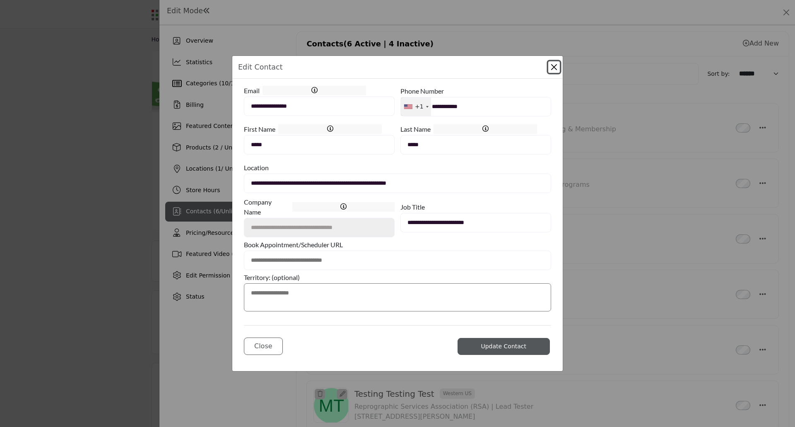
click at [554, 66] on button "Close Modal" at bounding box center [554, 67] width 12 height 12
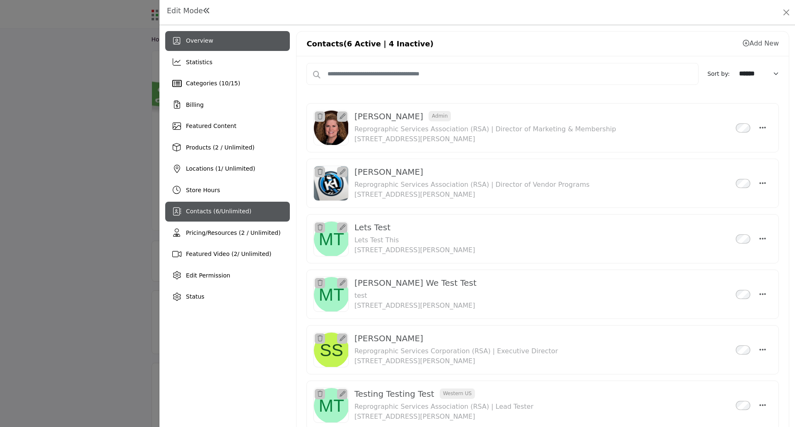
click at [242, 39] on div "Overview" at bounding box center [227, 41] width 125 height 20
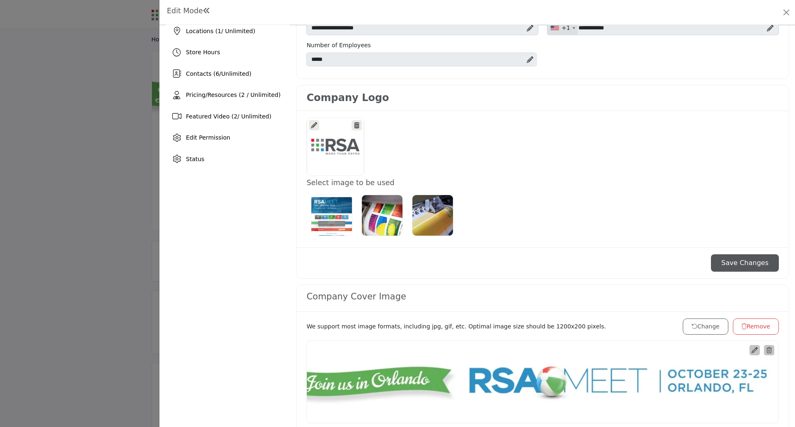
scroll to position [166, 0]
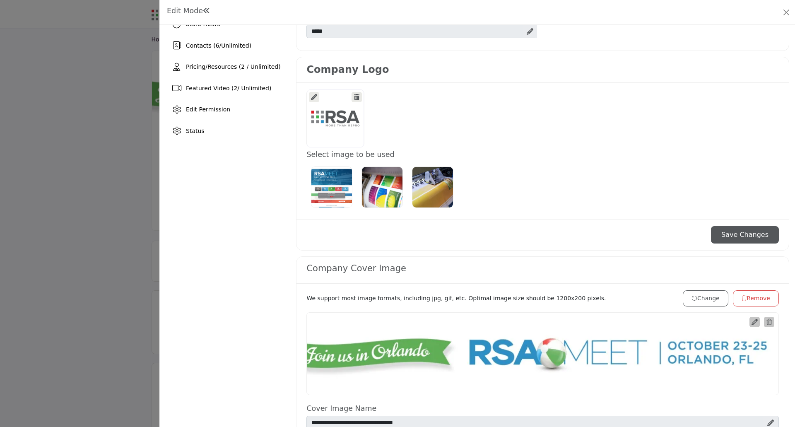
click at [315, 97] on icon at bounding box center [314, 97] width 6 height 6
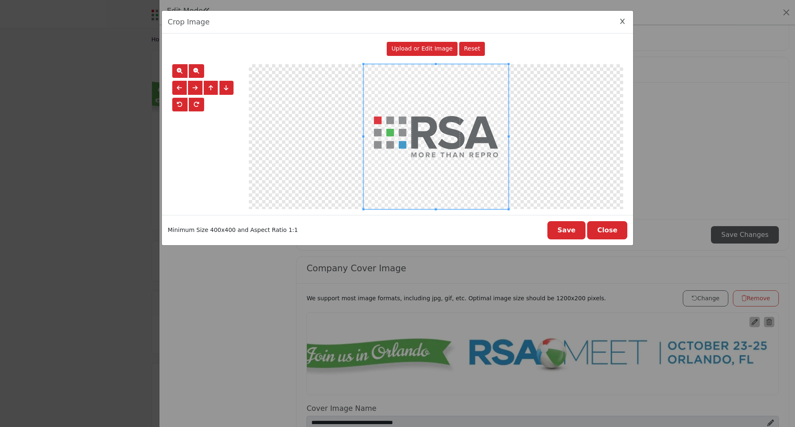
click at [623, 22] on icon "Close Image Upload Modal" at bounding box center [622, 22] width 5 height 6
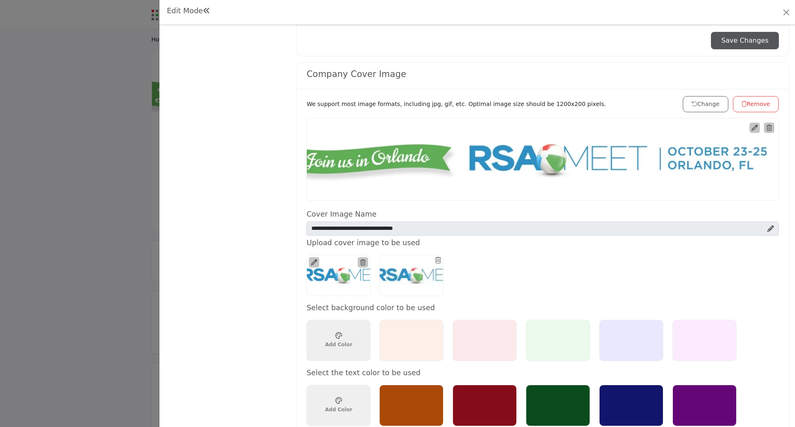
scroll to position [331, 0]
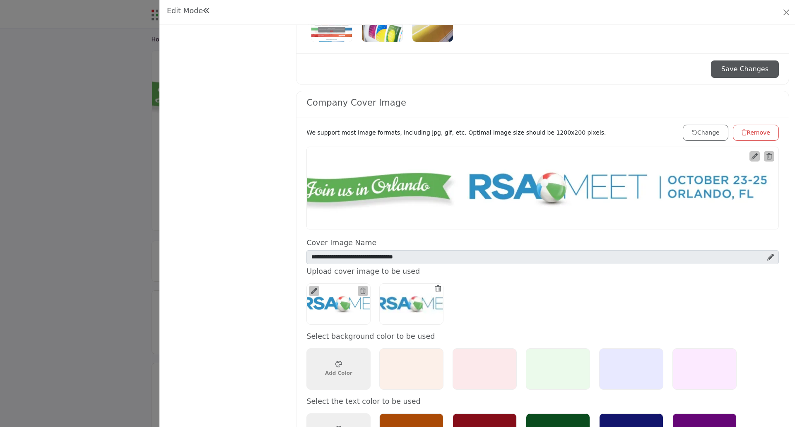
click at [751, 158] on icon at bounding box center [754, 156] width 6 height 6
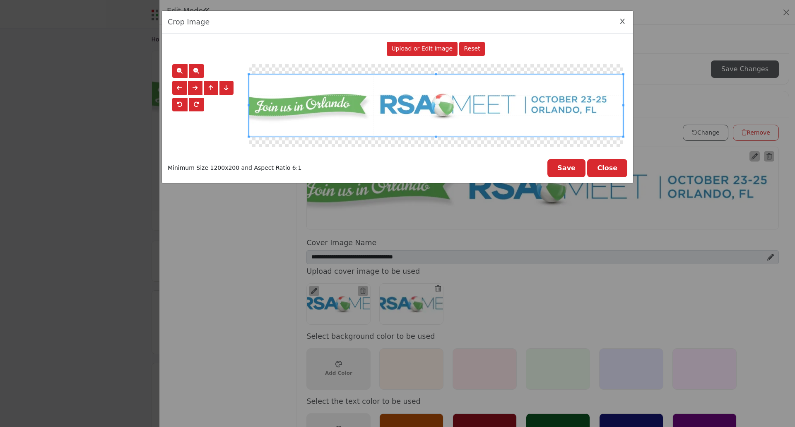
drag, startPoint x: 623, startPoint y: 19, endPoint x: 670, endPoint y: 51, distance: 57.0
click at [624, 19] on icon "Close Image Upload Modal" at bounding box center [622, 22] width 5 height 6
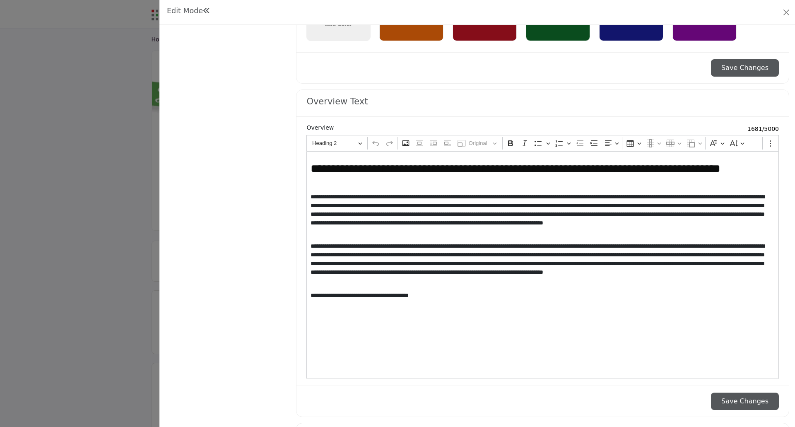
scroll to position [745, 0]
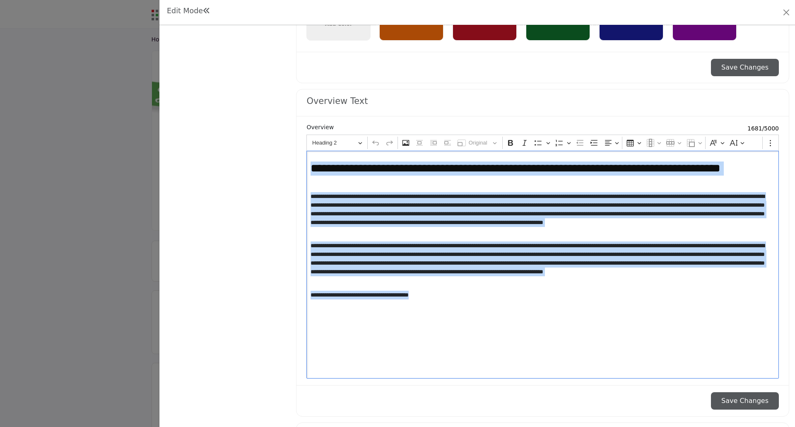
drag, startPoint x: 436, startPoint y: 295, endPoint x: 286, endPoint y: 165, distance: 198.7
click at [438, 282] on p "**********" at bounding box center [540, 262] width 461 height 43
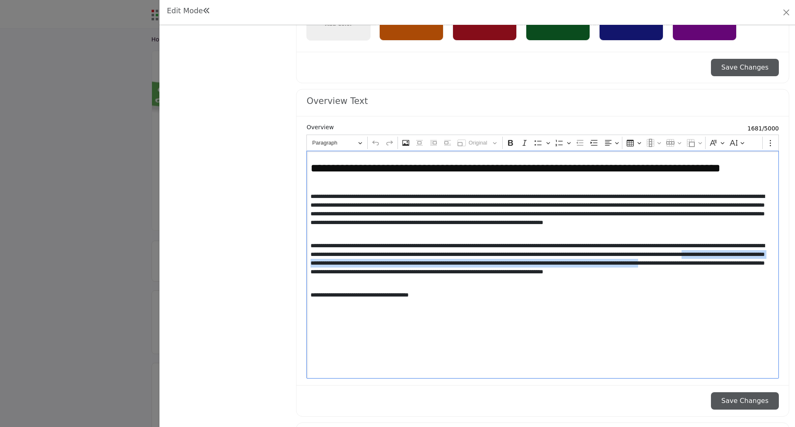
drag, startPoint x: 422, startPoint y: 264, endPoint x: 484, endPoint y: 268, distance: 62.2
click at [484, 268] on p "**********" at bounding box center [540, 262] width 461 height 43
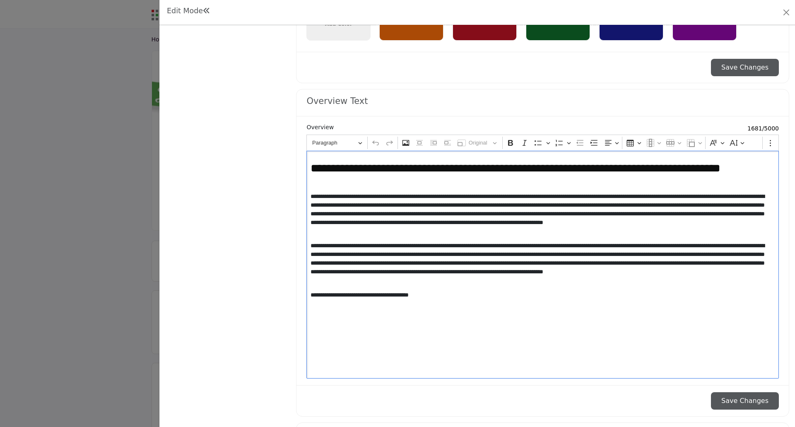
drag, startPoint x: 470, startPoint y: 286, endPoint x: 431, endPoint y: 246, distance: 55.9
click at [470, 286] on div "**********" at bounding box center [542, 265] width 472 height 228
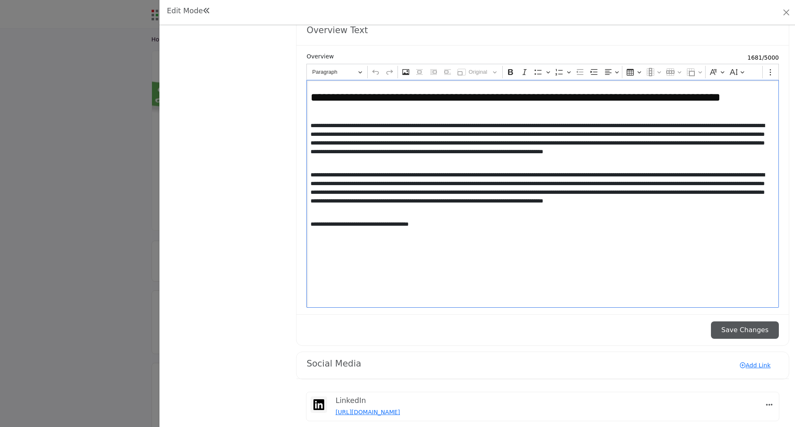
scroll to position [829, 0]
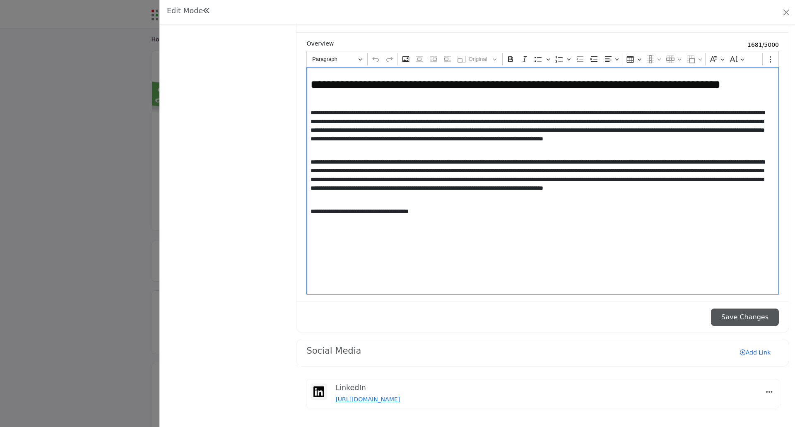
click at [748, 354] on link "Add Link" at bounding box center [755, 352] width 47 height 13
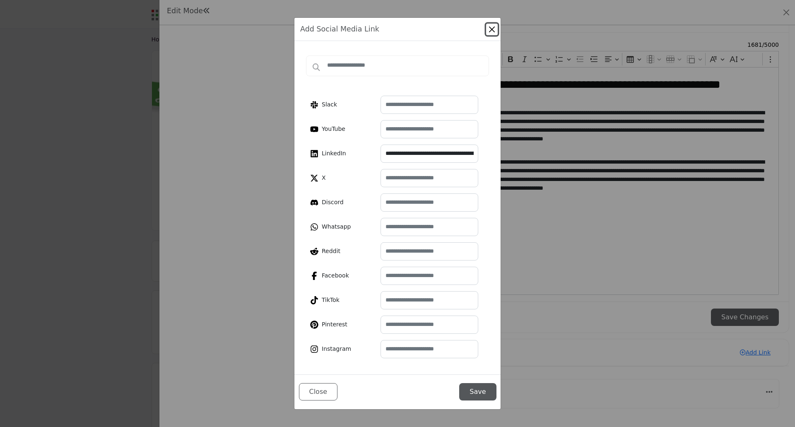
click at [494, 29] on button "Close" at bounding box center [492, 30] width 12 height 12
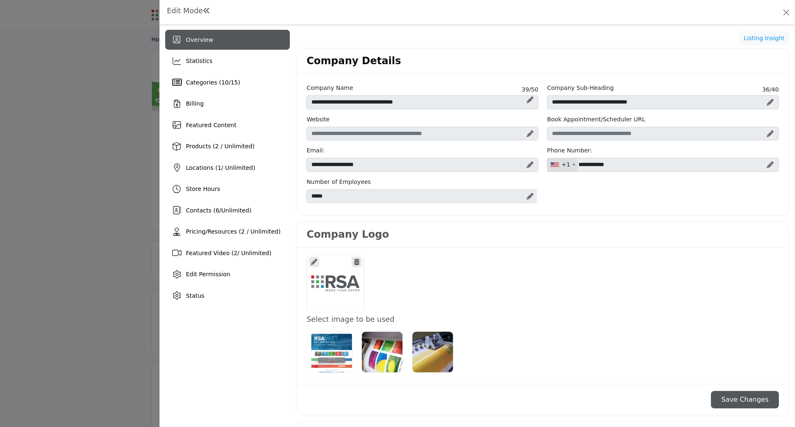
scroll to position [0, 0]
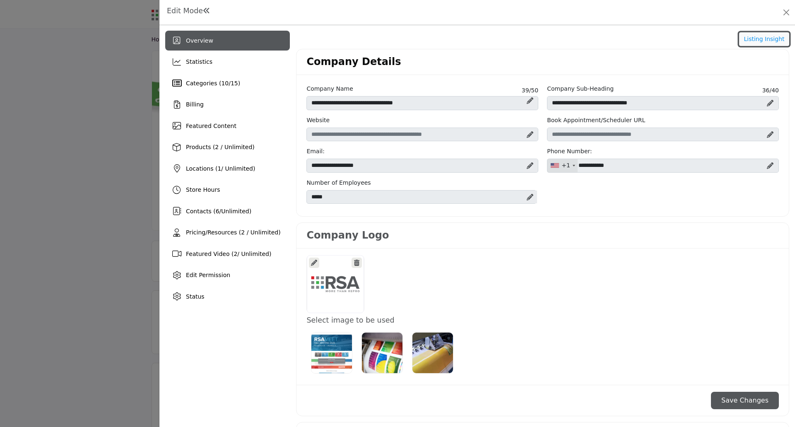
click at [751, 40] on button "Listing Insight" at bounding box center [764, 39] width 50 height 14
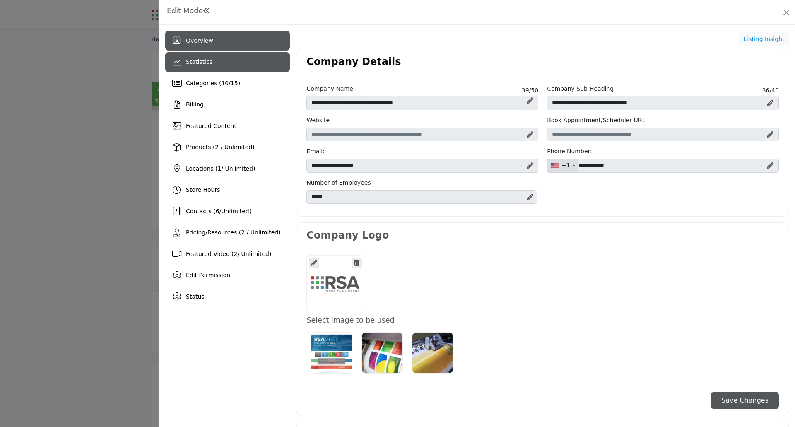
click at [206, 65] on span "Statistics" at bounding box center [199, 61] width 26 height 7
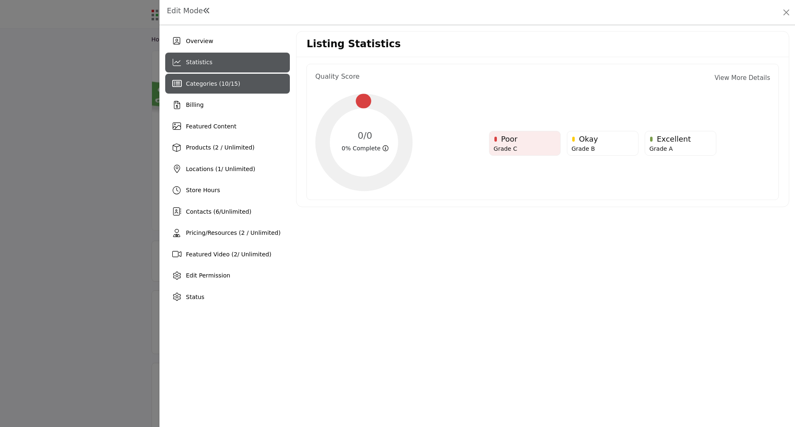
click at [203, 87] on span "Categories ( 10 / 15 )" at bounding box center [213, 83] width 54 height 7
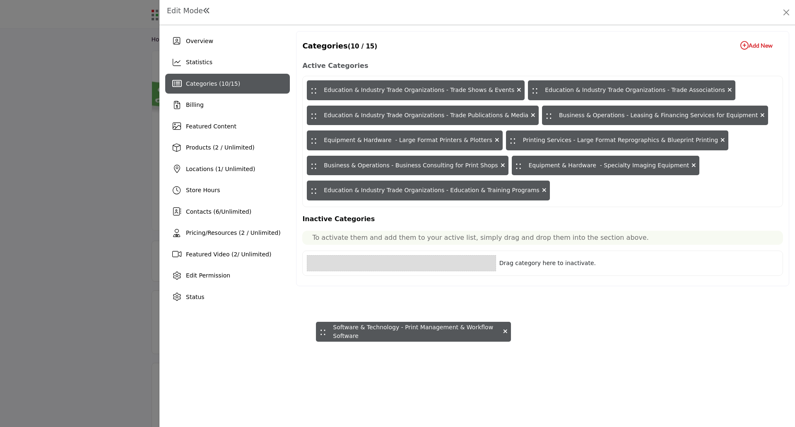
drag, startPoint x: 314, startPoint y: 190, endPoint x: 343, endPoint y: 327, distance: 140.8
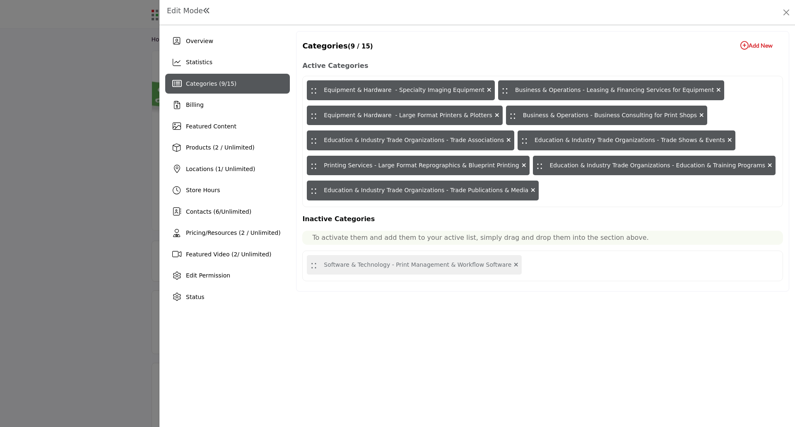
click at [745, 46] on icon "button" at bounding box center [744, 45] width 8 height 8
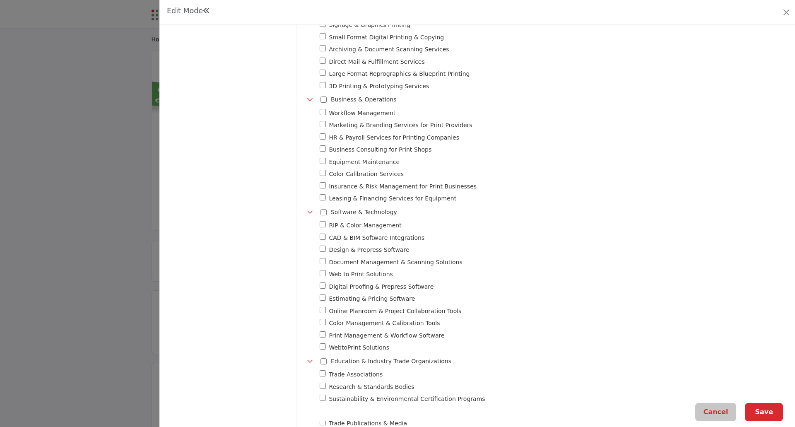
scroll to position [472, 0]
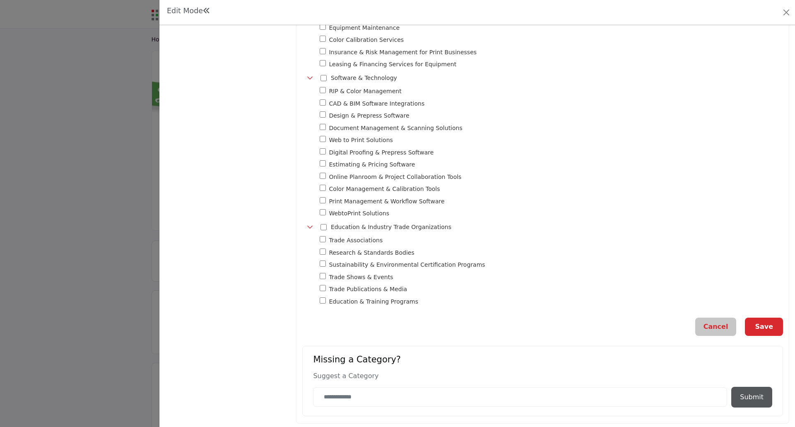
click at [756, 325] on button "Save" at bounding box center [764, 327] width 38 height 18
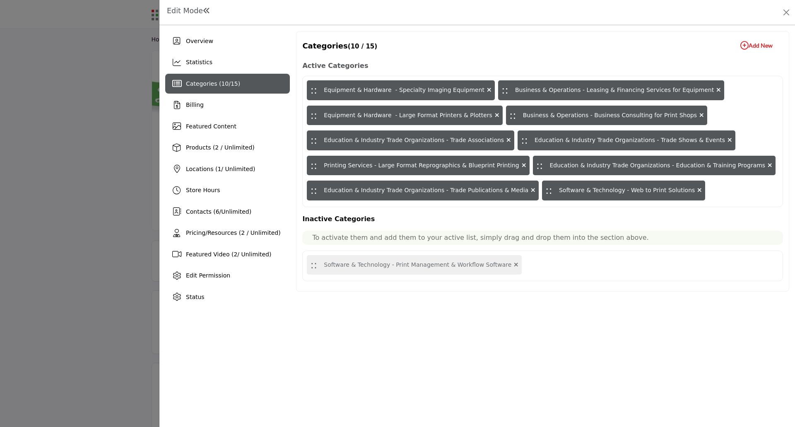
drag, startPoint x: 536, startPoint y: 188, endPoint x: 481, endPoint y: 342, distance: 163.9
click at [484, 348] on div "Overview Statistics Categories ( 10 / 15 ) Billing Featured Content 1" at bounding box center [476, 226] width 635 height 402
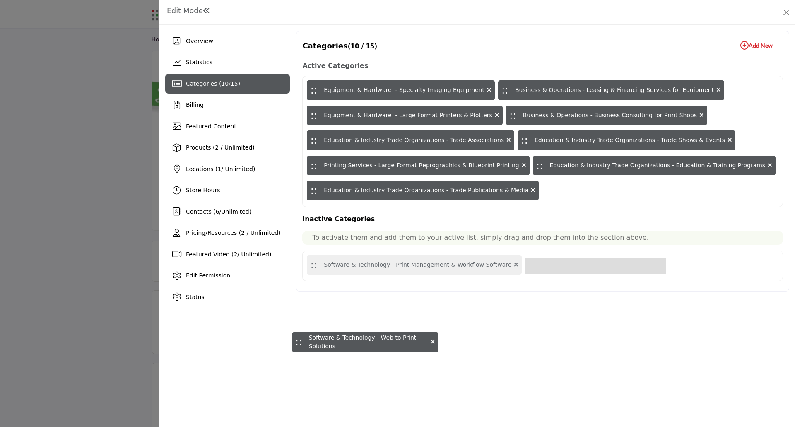
drag, startPoint x: 523, startPoint y: 191, endPoint x: 294, endPoint y: 342, distance: 274.9
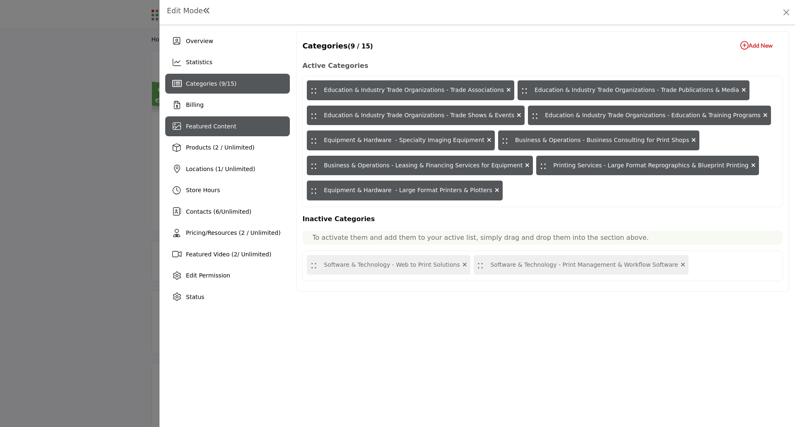
click at [192, 126] on span "Featured Content" at bounding box center [211, 126] width 51 height 7
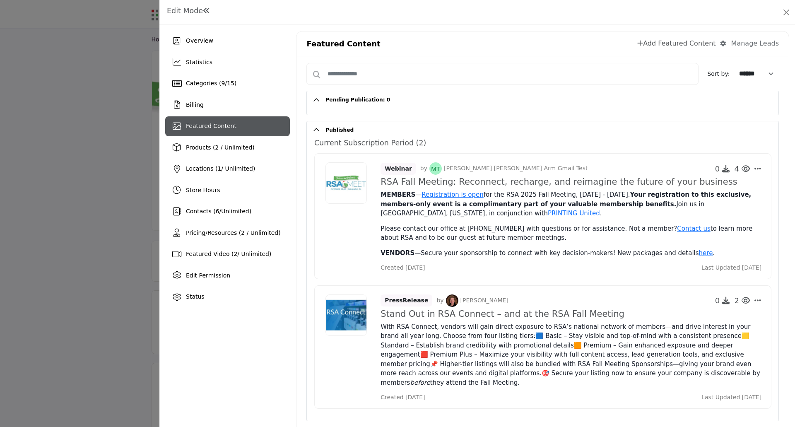
click at [643, 44] on icon at bounding box center [640, 43] width 6 height 7
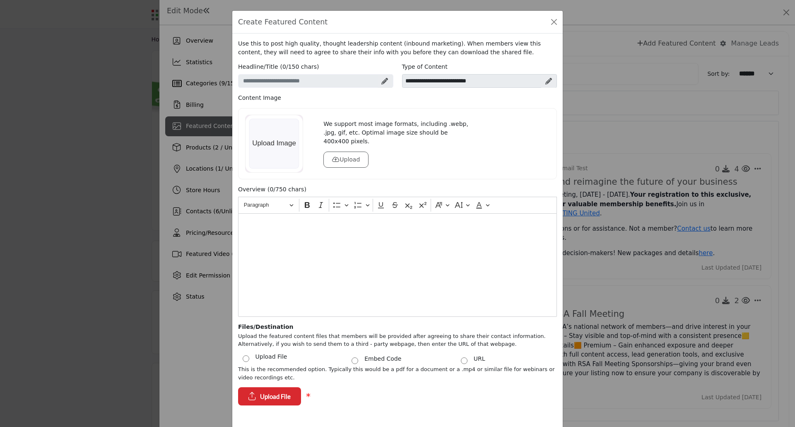
click at [547, 82] on icon at bounding box center [548, 81] width 7 height 7
click at [462, 82] on select "**********" at bounding box center [479, 81] width 155 height 14
select select "*******"
click at [402, 74] on select "**********" at bounding box center [479, 81] width 155 height 14
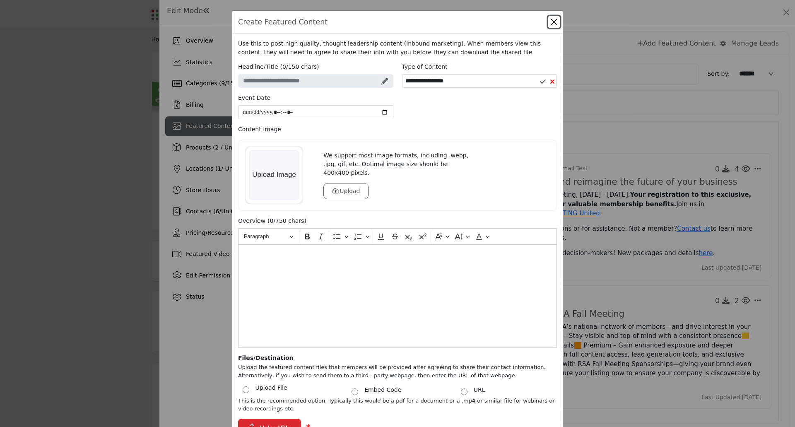
click at [554, 24] on button "Close" at bounding box center [554, 22] width 12 height 12
select select
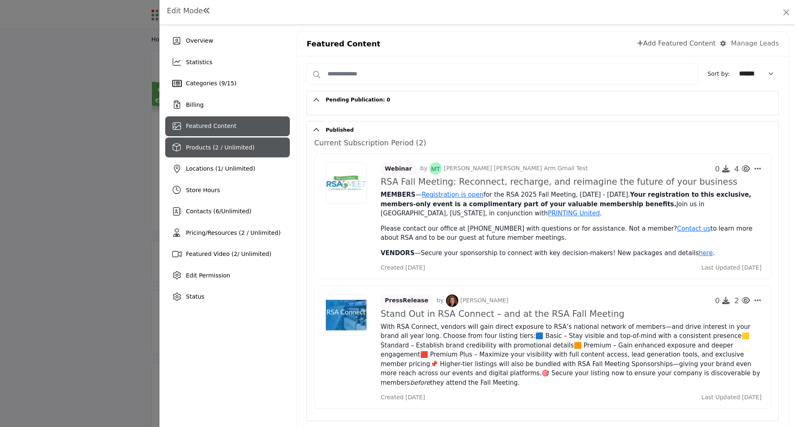
click at [263, 148] on div "Products (2 / Unlimited)" at bounding box center [227, 147] width 125 height 20
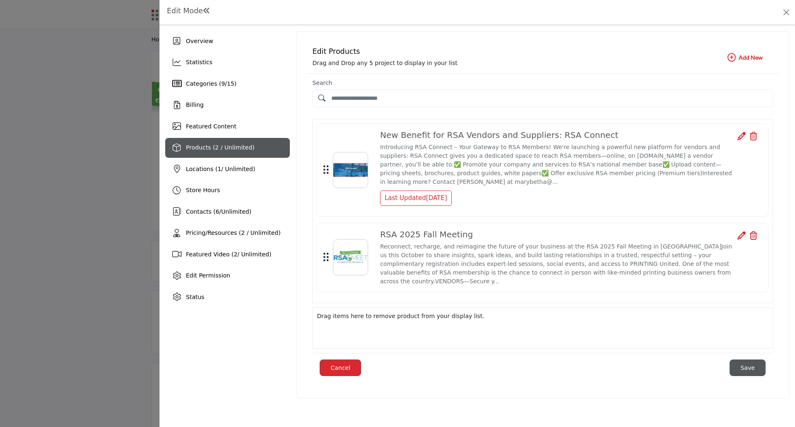
click at [732, 58] on icon "button" at bounding box center [731, 57] width 8 height 8
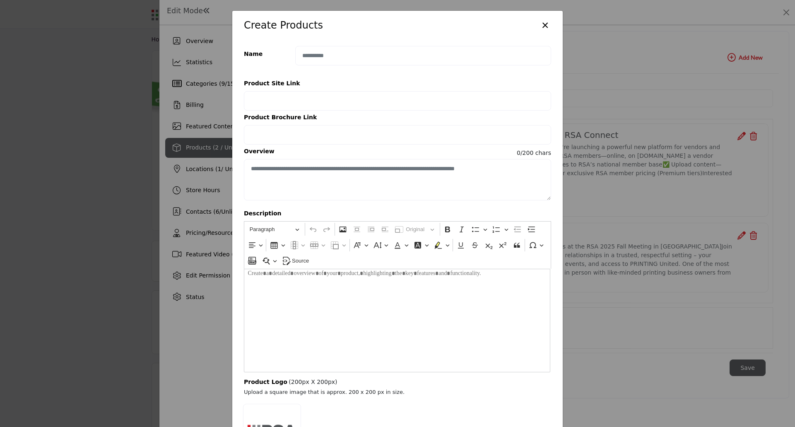
click at [544, 25] on button "×" at bounding box center [545, 25] width 12 height 16
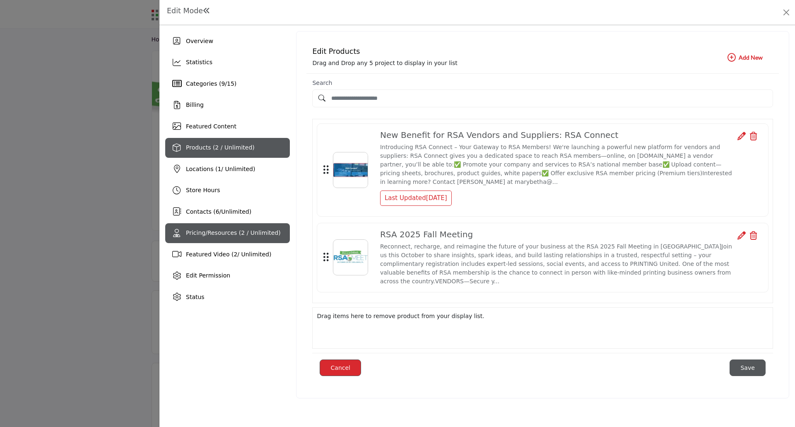
click at [212, 233] on span "Pricing/Resources (2 / Unlimited)" at bounding box center [233, 232] width 95 height 7
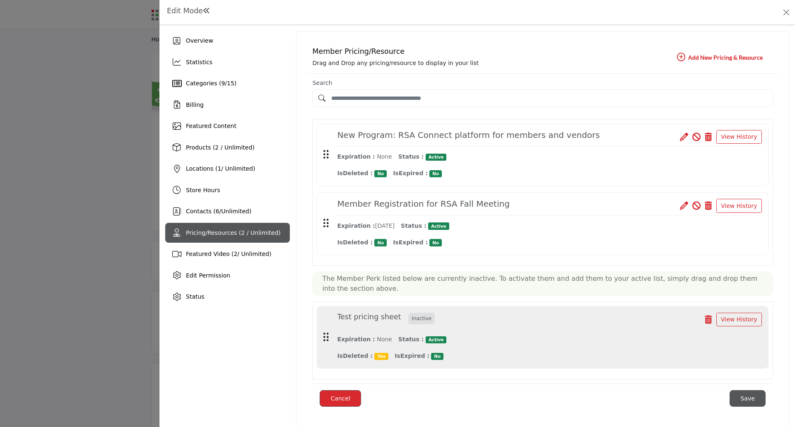
click at [679, 59] on icon "button" at bounding box center [681, 57] width 8 height 8
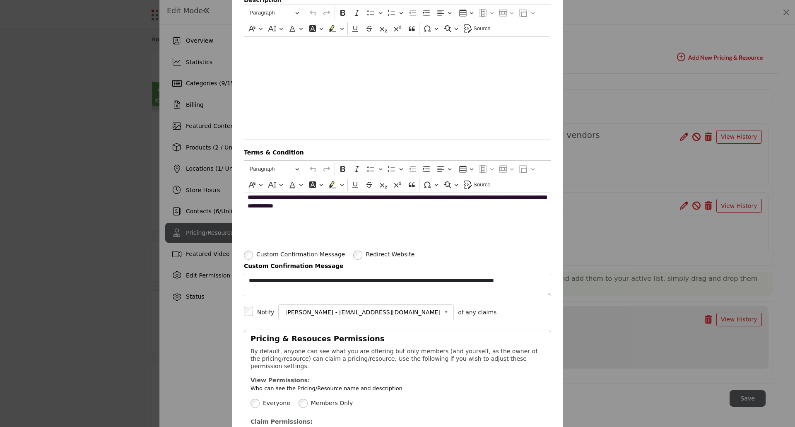
scroll to position [207, 0]
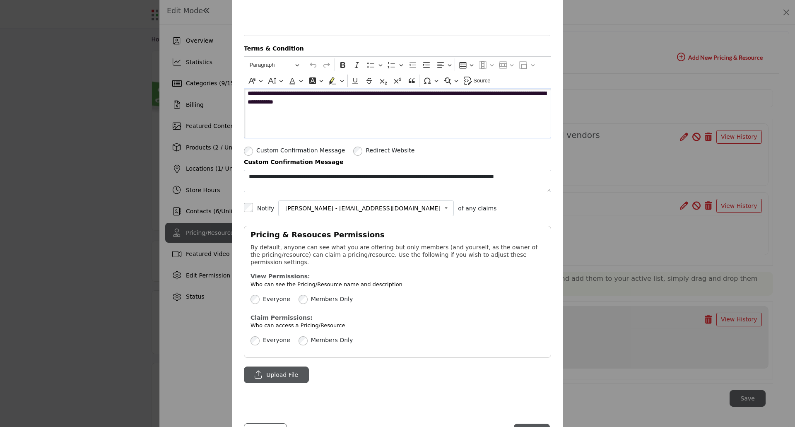
click at [385, 106] on p "**********" at bounding box center [397, 99] width 299 height 21
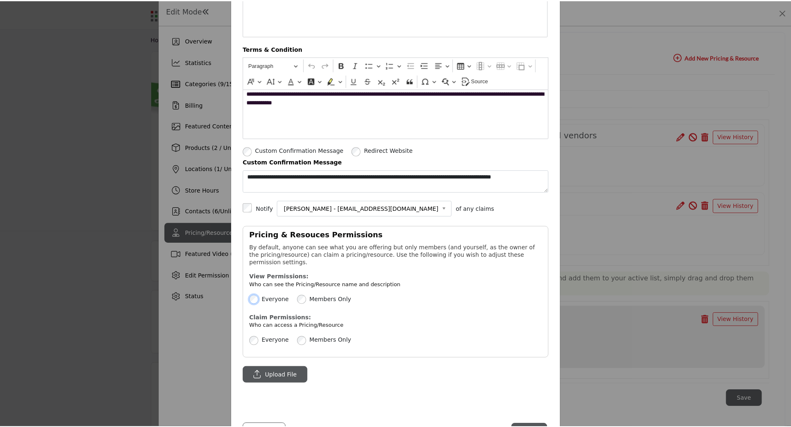
scroll to position [234, 0]
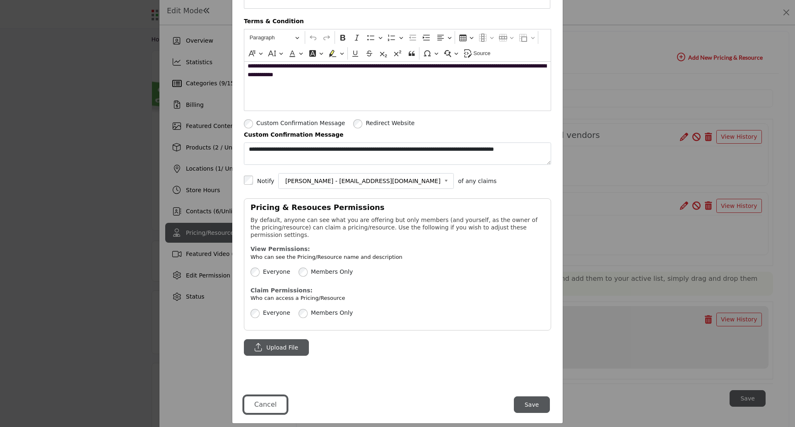
click at [271, 398] on button "Cancel" at bounding box center [265, 404] width 43 height 17
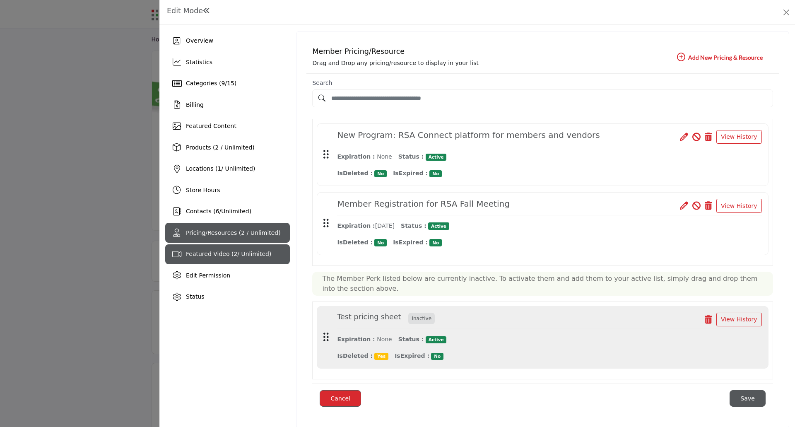
click at [239, 257] on span "Featured Video ( 2 / Unlimited)" at bounding box center [228, 253] width 85 height 7
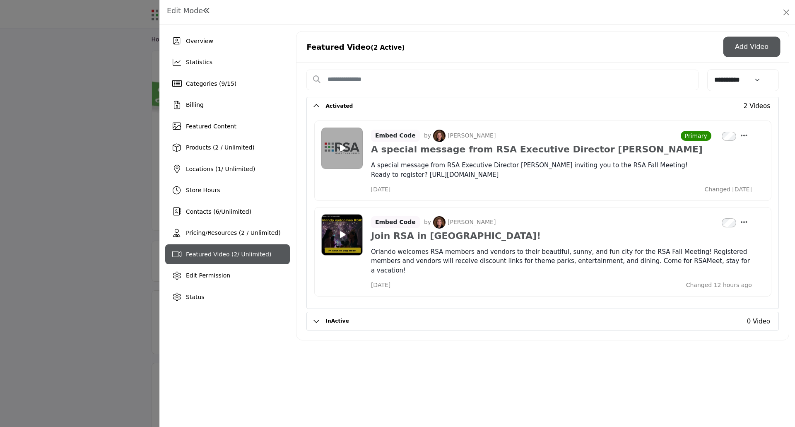
click at [741, 50] on button "Add Video" at bounding box center [751, 46] width 54 height 17
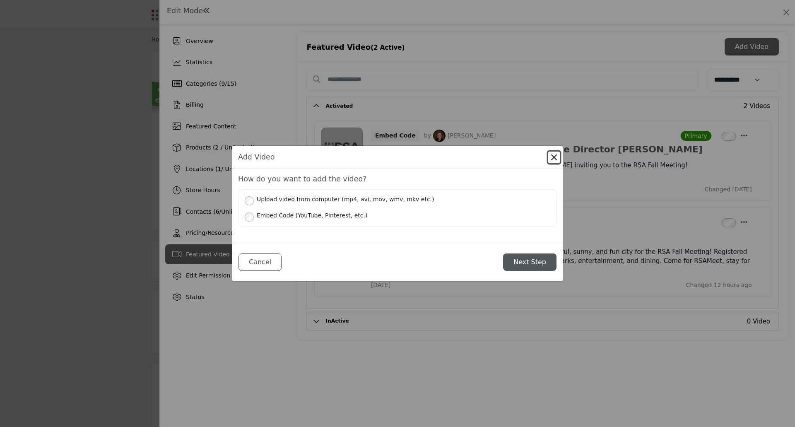
click at [549, 156] on button "Close" at bounding box center [554, 158] width 12 height 12
